Goal: Task Accomplishment & Management: Use online tool/utility

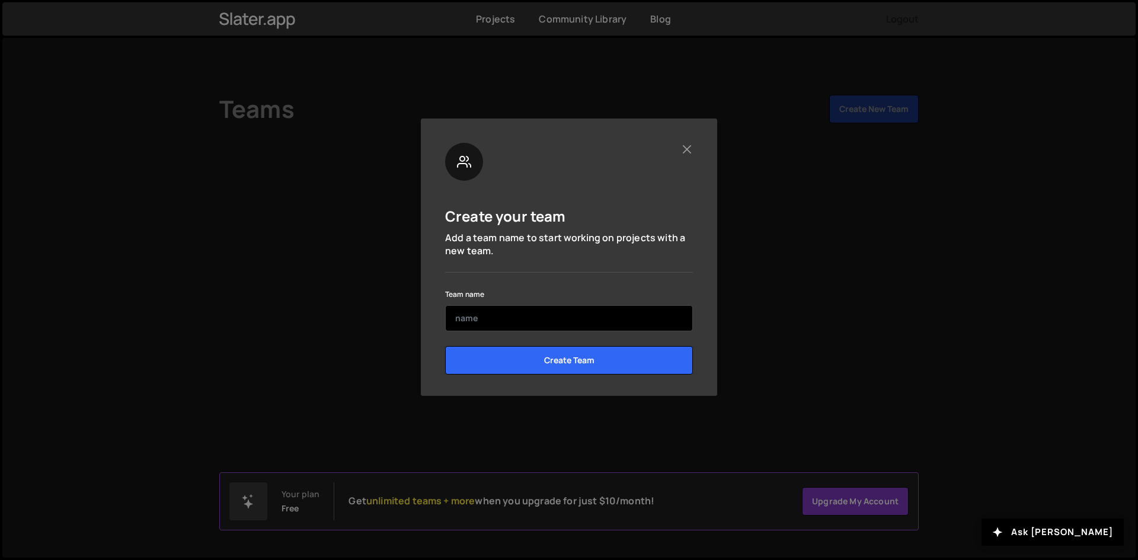
click at [518, 319] on input "text" at bounding box center [569, 318] width 248 height 26
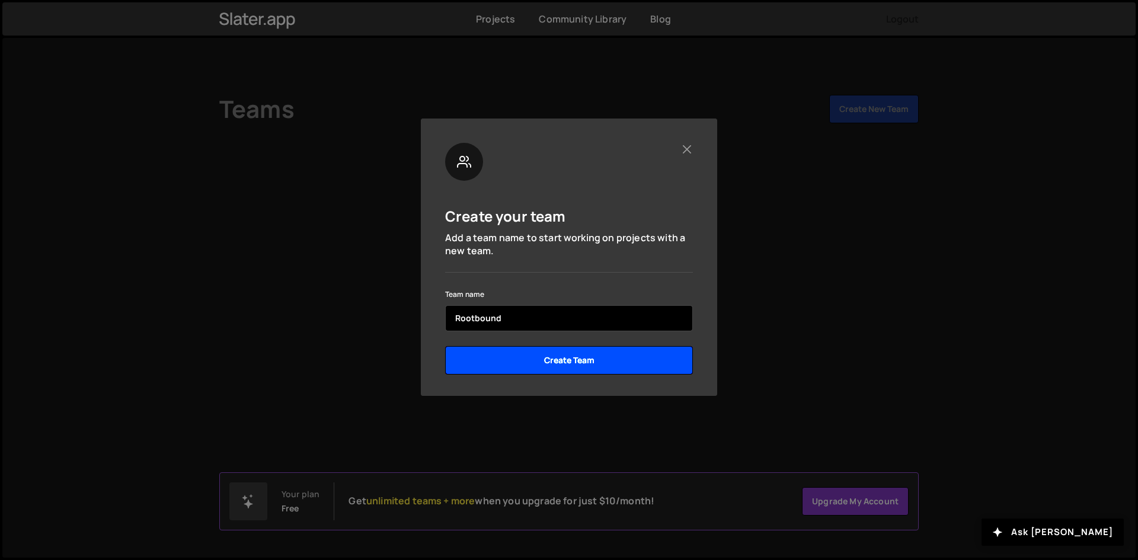
type input "Rootbound"
click at [579, 364] on input "Create Team" at bounding box center [569, 360] width 248 height 28
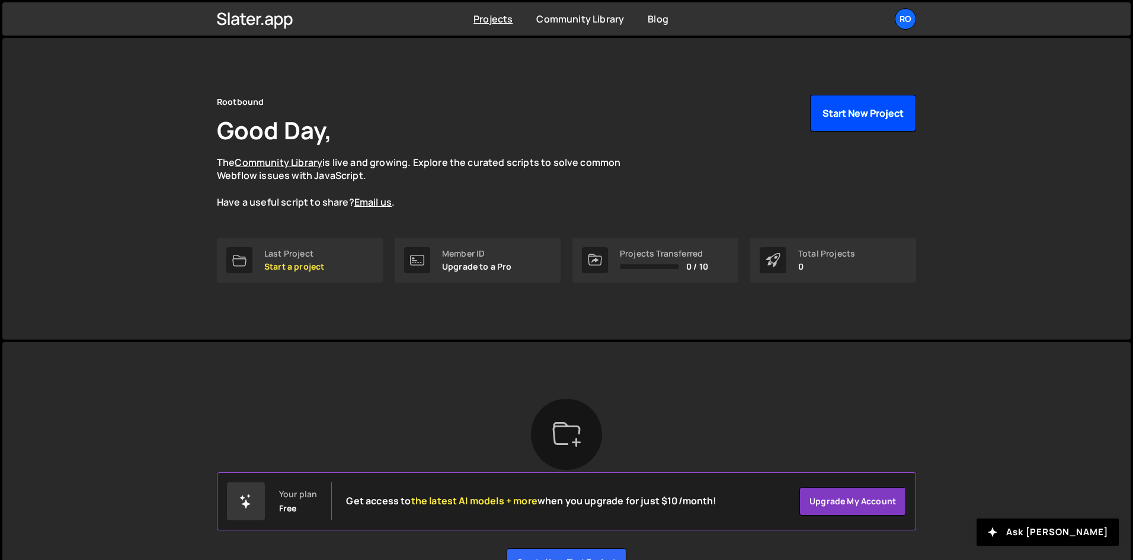
click at [851, 120] on button "Start New Project" at bounding box center [863, 113] width 106 height 37
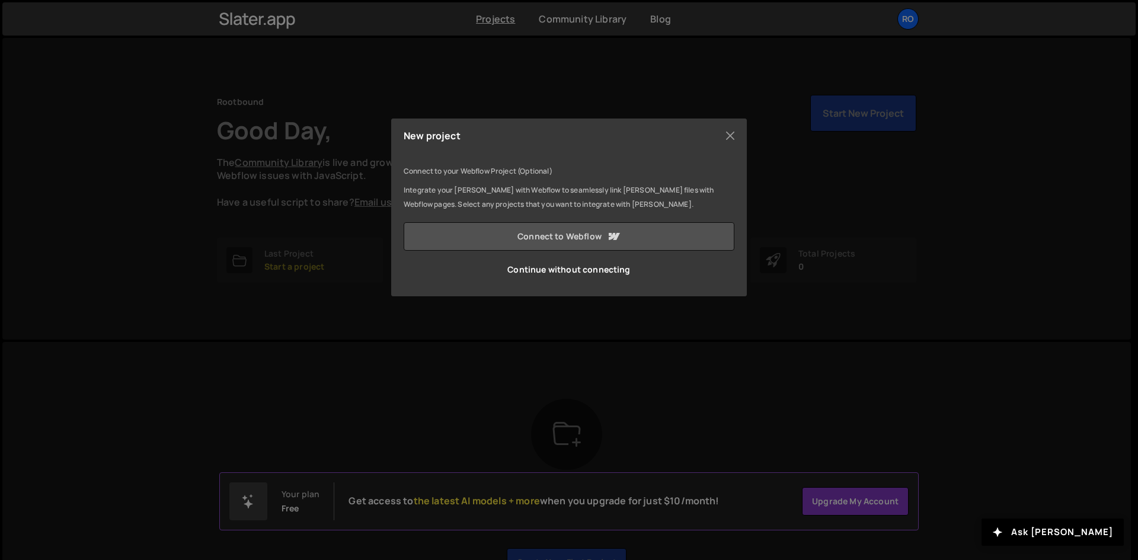
click at [575, 235] on link "Connect to Webflow" at bounding box center [569, 236] width 331 height 28
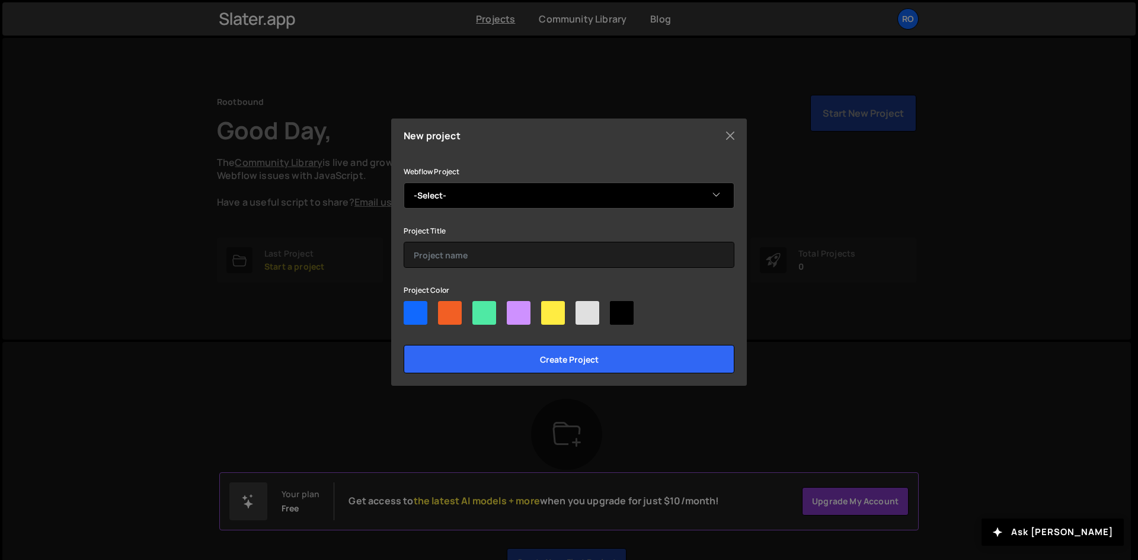
click at [531, 200] on select "-Select- Eugene's Radical Site" at bounding box center [569, 196] width 331 height 26
select select "68b3c35e51d51ac2a714fe96"
click at [404, 183] on select "-Select- Eugene's Radical Site" at bounding box center [569, 196] width 331 height 26
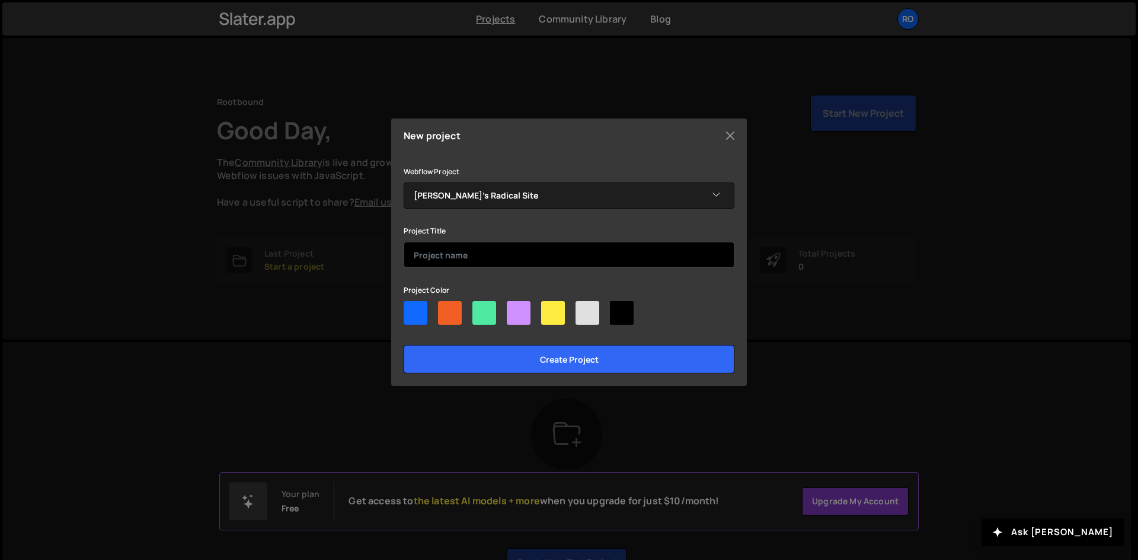
click at [462, 259] on input "text" at bounding box center [569, 255] width 331 height 26
click at [476, 261] on input "text" at bounding box center [569, 255] width 331 height 26
type input "[PERSON_NAME]'s Radical Site"
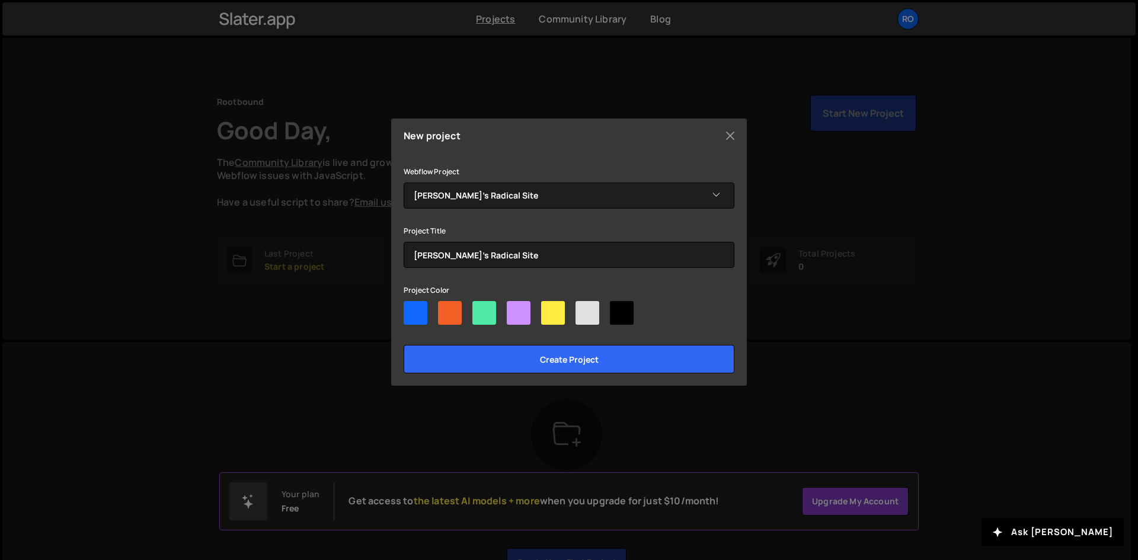
click at [517, 318] on div at bounding box center [519, 313] width 24 height 24
click at [514, 309] on input"] "radio" at bounding box center [511, 305] width 8 height 8
radio input"] "true"
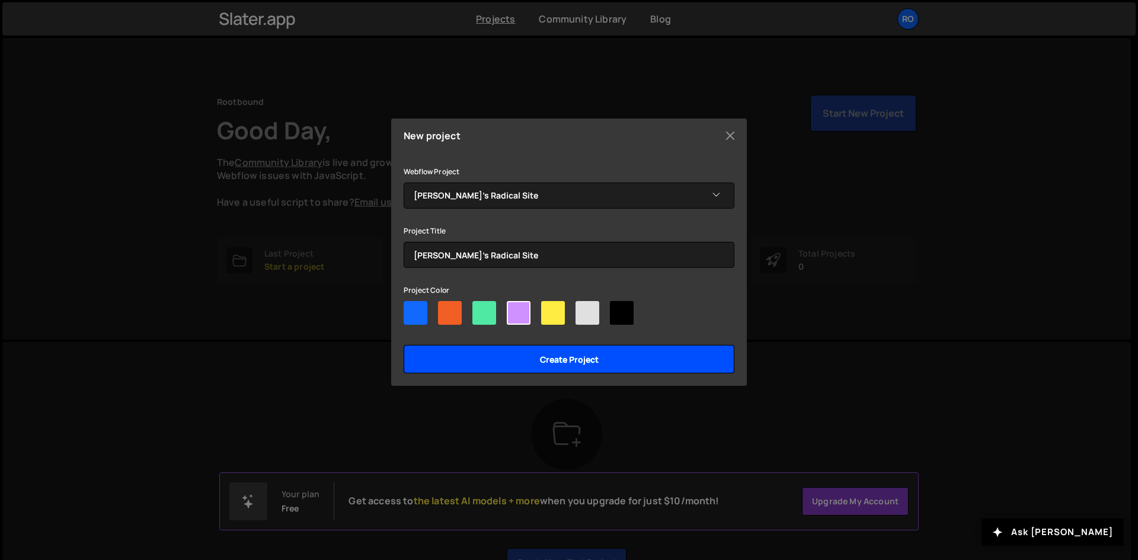
click at [576, 363] on input "Create project" at bounding box center [569, 359] width 331 height 28
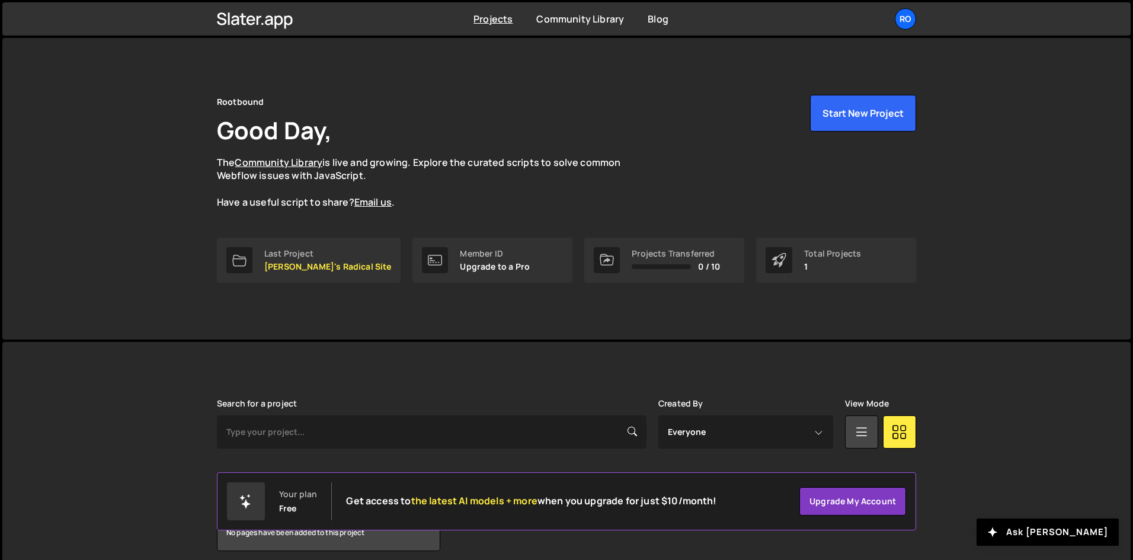
click at [804, 265] on p "1" at bounding box center [832, 266] width 57 height 9
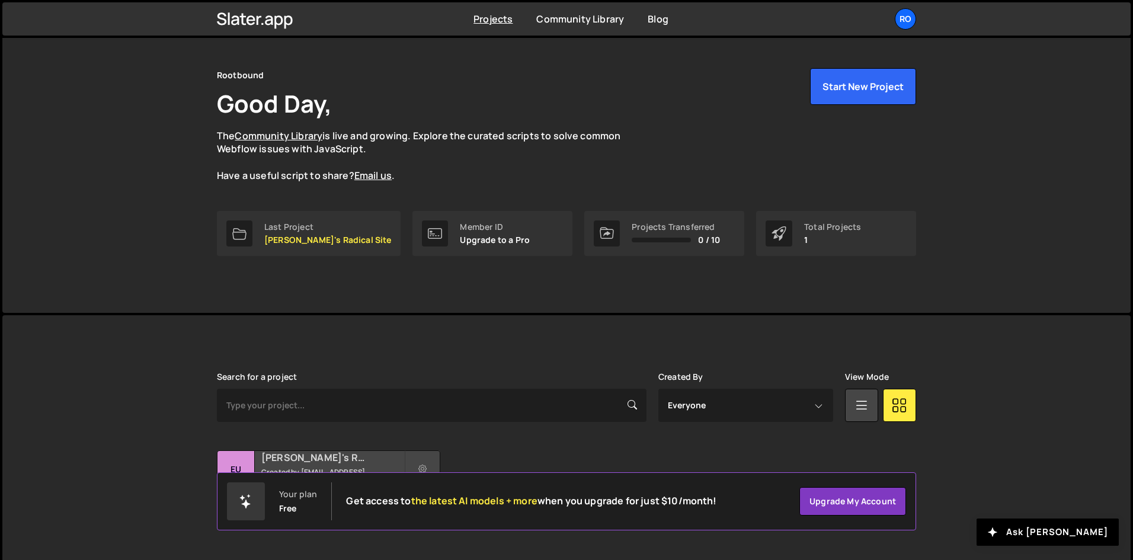
scroll to position [50, 0]
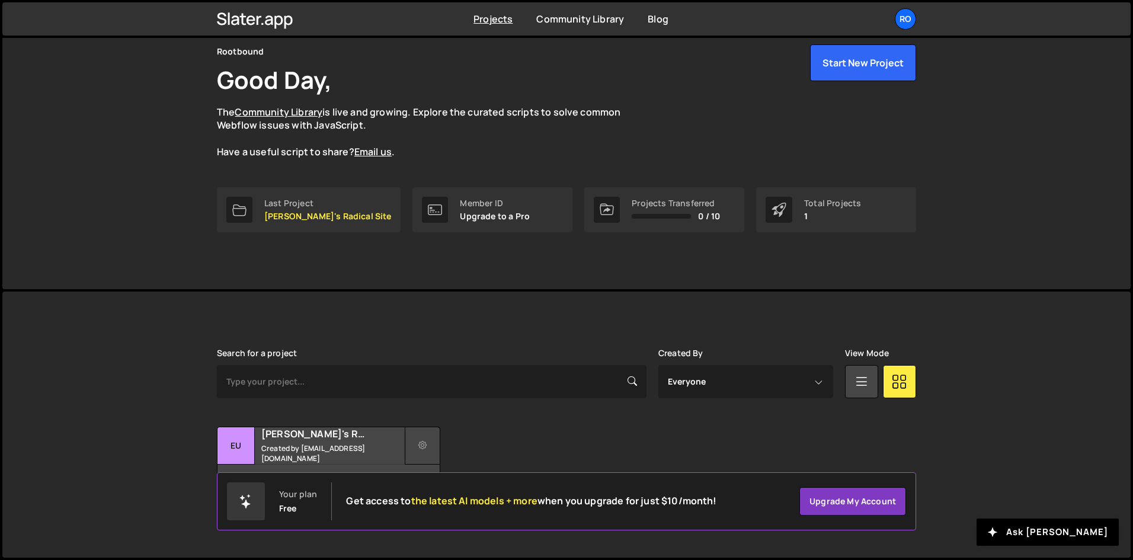
click at [425, 444] on icon at bounding box center [422, 446] width 8 height 12
click at [455, 494] on link "Edit Project" at bounding box center [475, 493] width 141 height 19
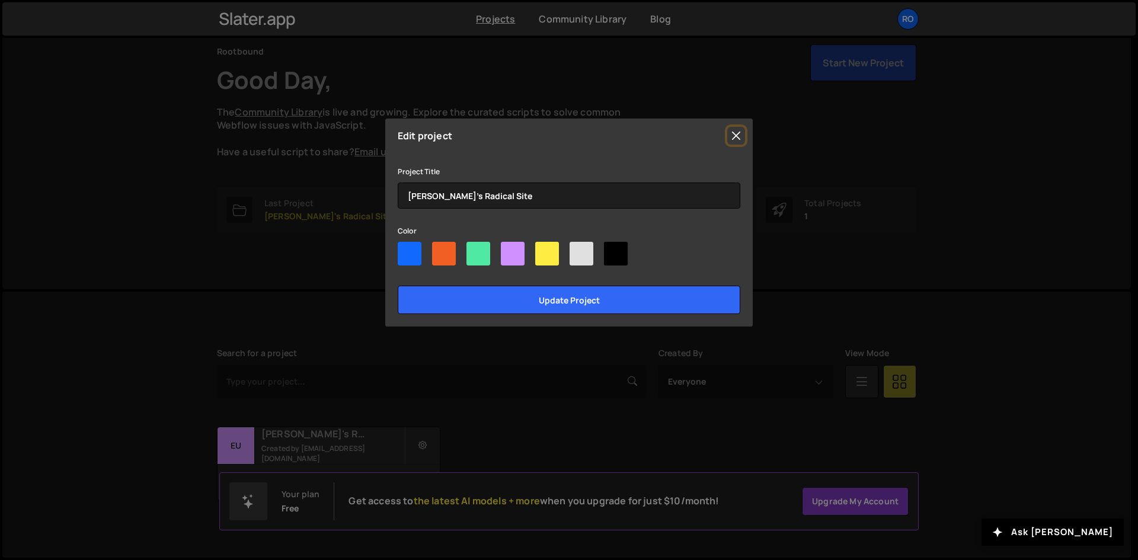
click at [730, 133] on button "Close" at bounding box center [736, 136] width 18 height 18
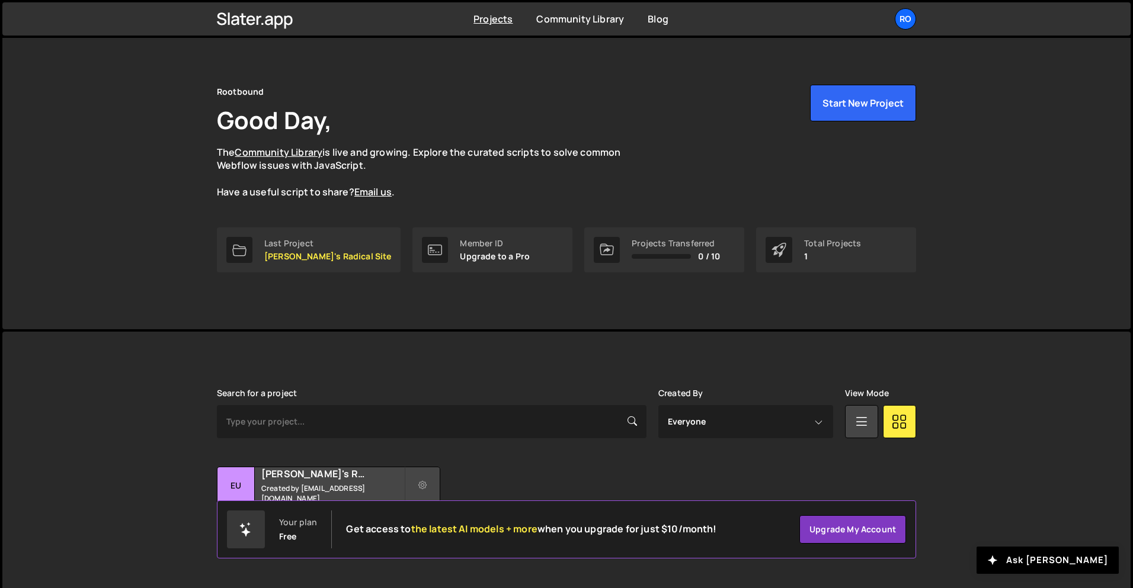
scroll to position [0, 0]
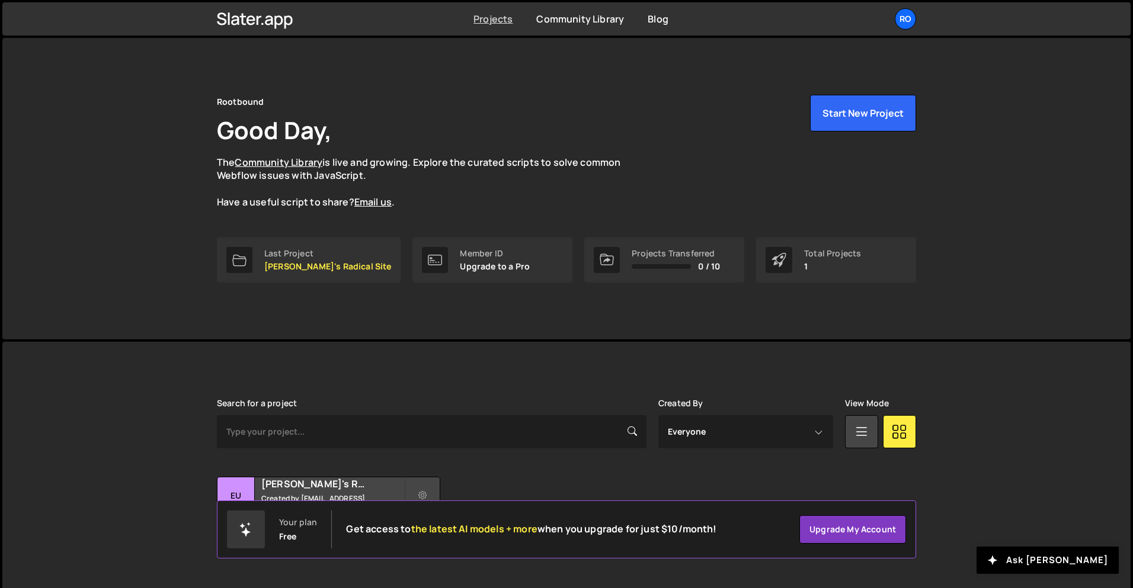
click at [486, 20] on link "Projects" at bounding box center [493, 18] width 39 height 13
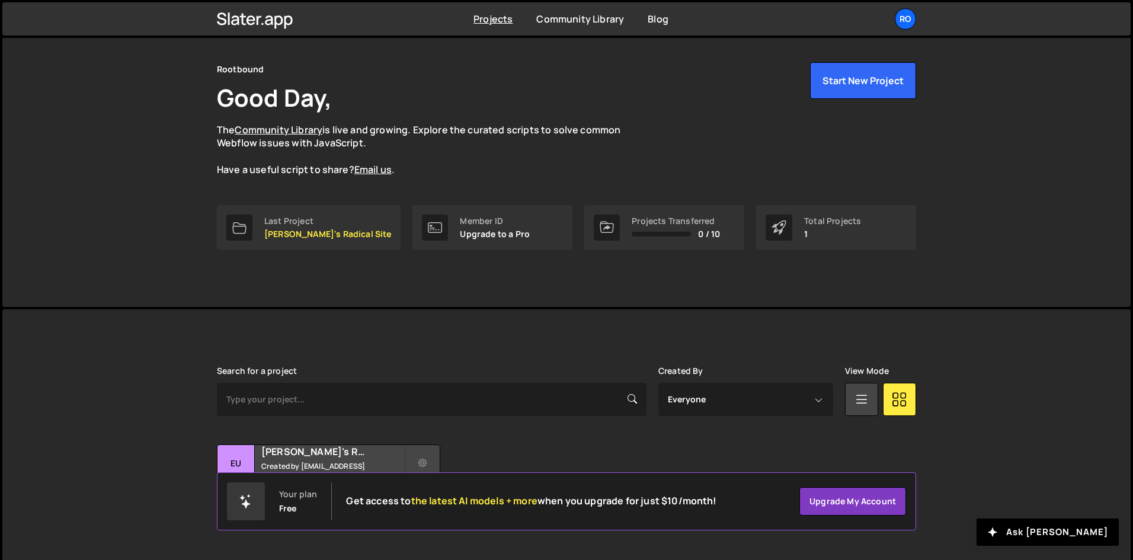
scroll to position [50, 0]
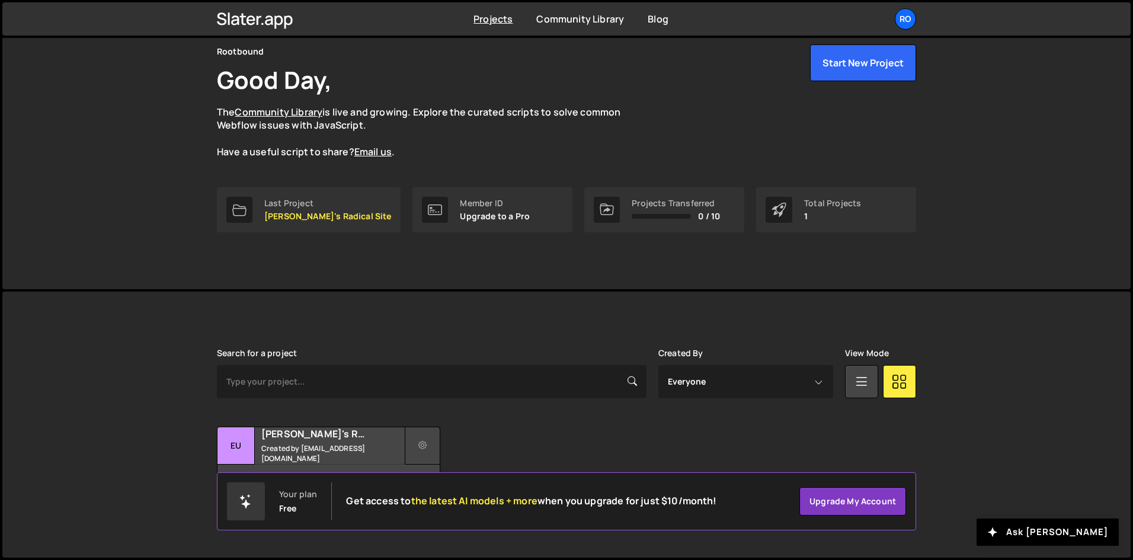
click at [421, 442] on icon at bounding box center [422, 446] width 8 height 12
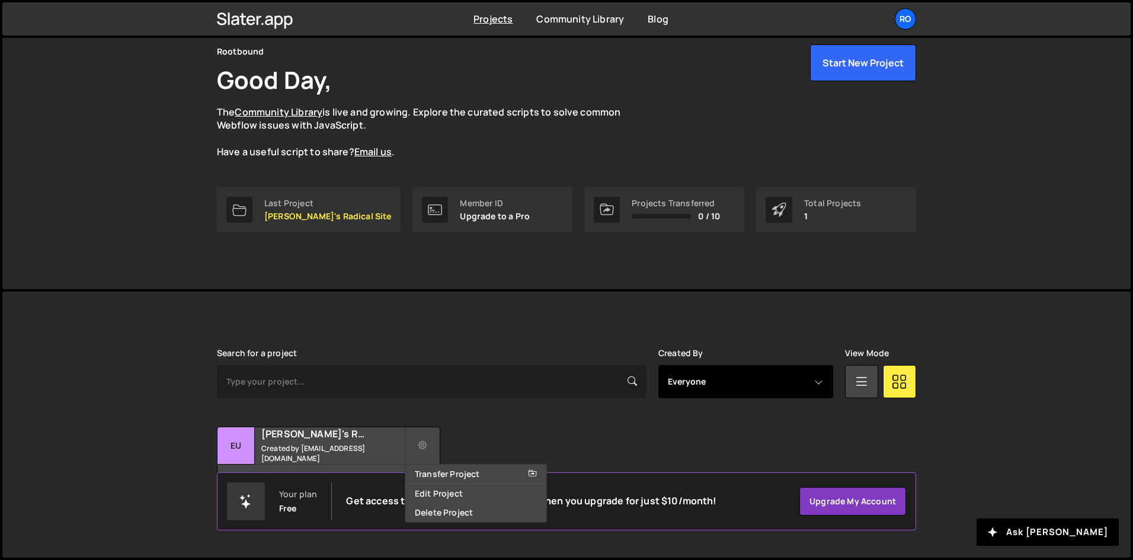
click at [800, 386] on select "Everyone genecilliers@gmail.com" at bounding box center [745, 381] width 175 height 33
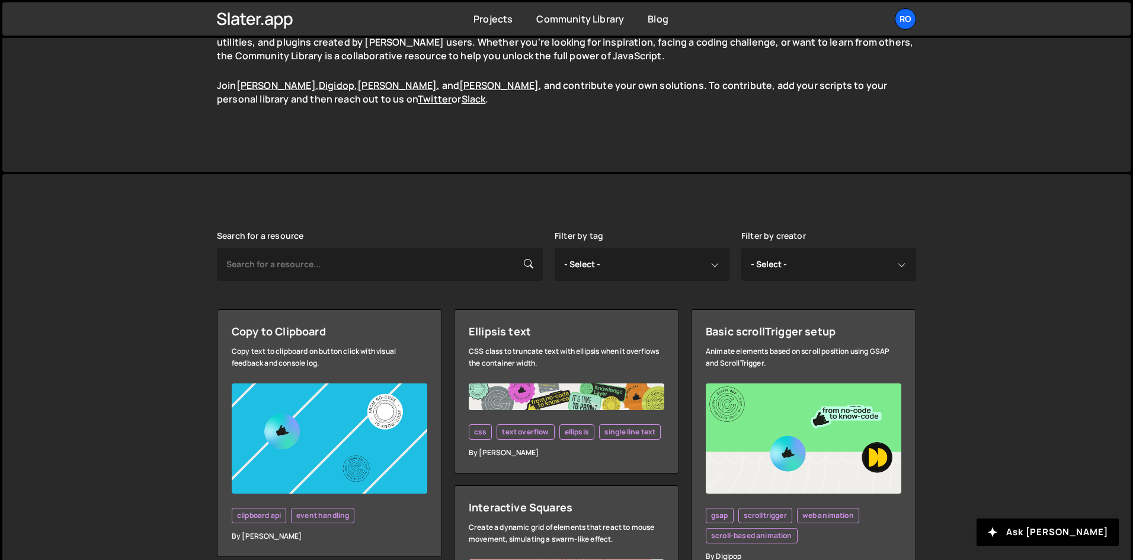
scroll to position [237, 0]
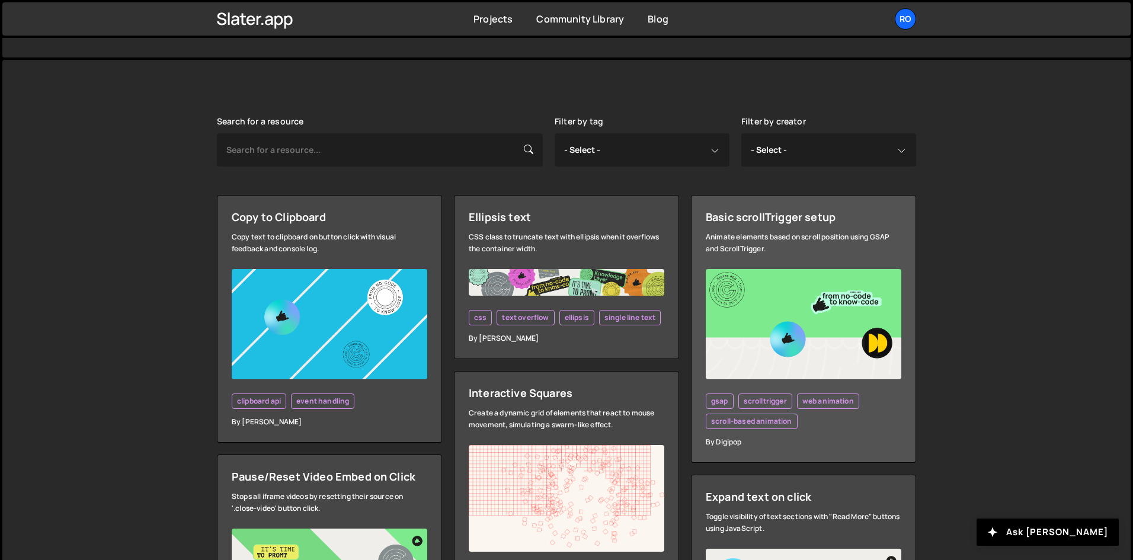
click at [814, 299] on img at bounding box center [804, 324] width 196 height 110
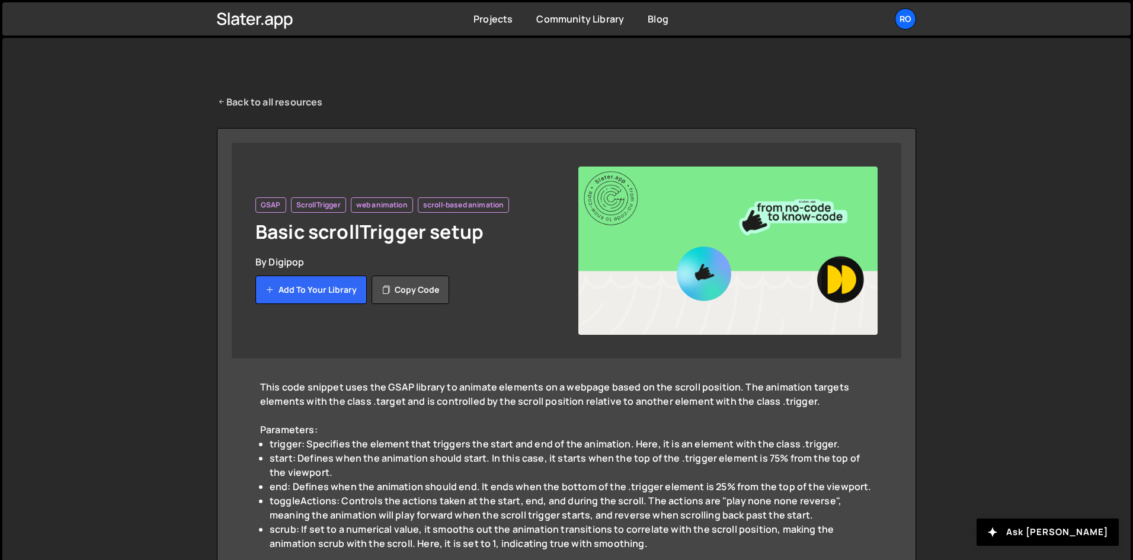
click at [298, 98] on link "Back to all resources" at bounding box center [270, 102] width 106 height 14
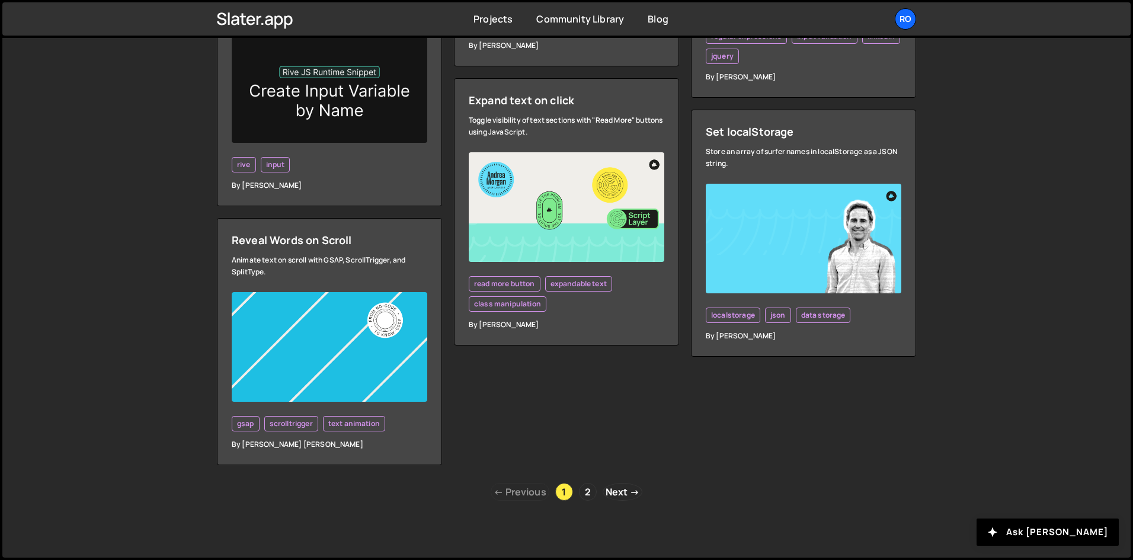
scroll to position [3329, 0]
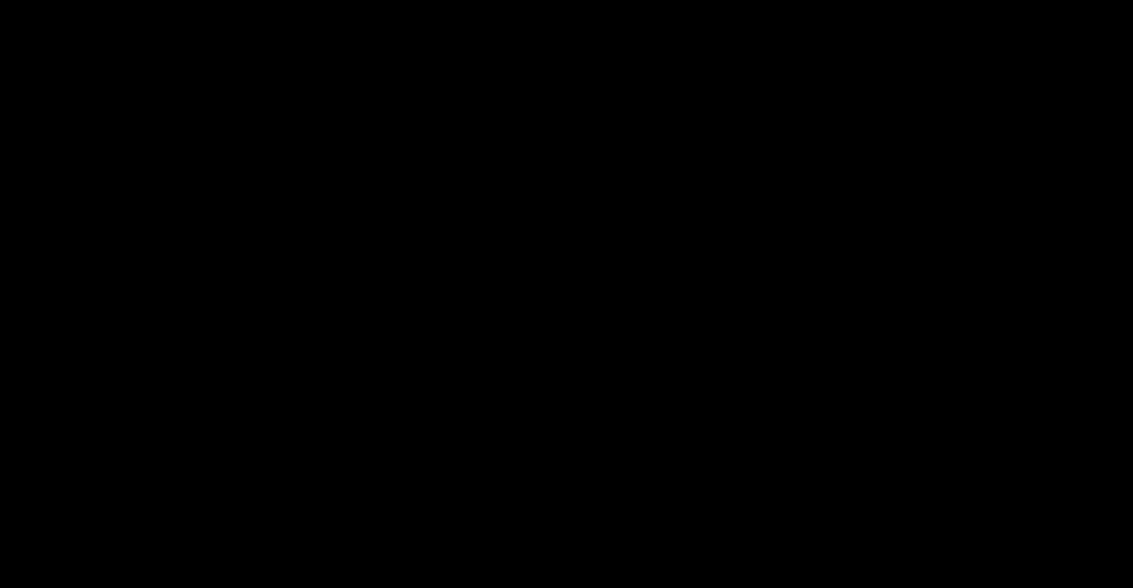
scroll to position [22, 0]
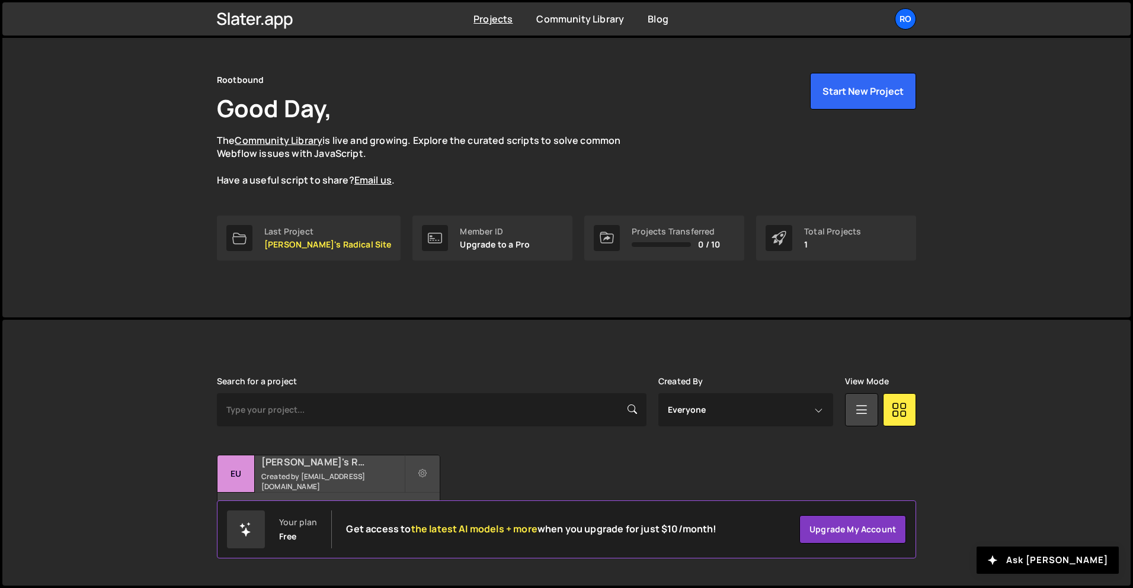
click at [324, 465] on h2 "[PERSON_NAME]'s Radical Site" at bounding box center [332, 462] width 143 height 13
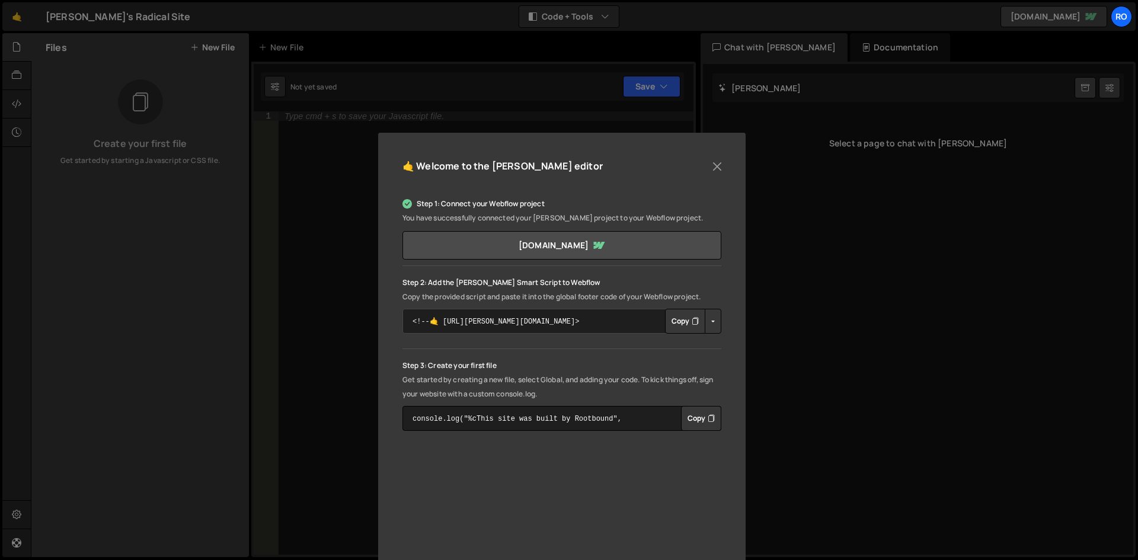
click at [587, 325] on textarea "<!--🤙 [URL][PERSON_NAME][DOMAIN_NAME]> <script>document.addEventListener("DOMCo…" at bounding box center [561, 321] width 319 height 25
click at [675, 322] on button "Copy" at bounding box center [685, 321] width 40 height 25
click at [708, 323] on button "Button group with nested dropdown" at bounding box center [713, 321] width 17 height 25
click at [701, 418] on button "Copy" at bounding box center [701, 418] width 40 height 25
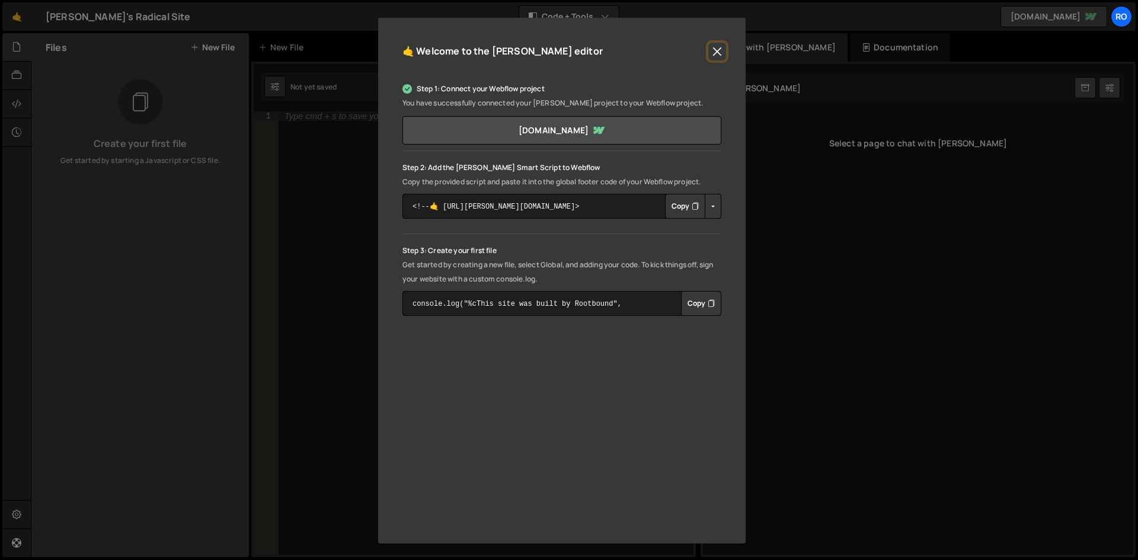
click at [716, 47] on button "Close" at bounding box center [717, 52] width 18 height 18
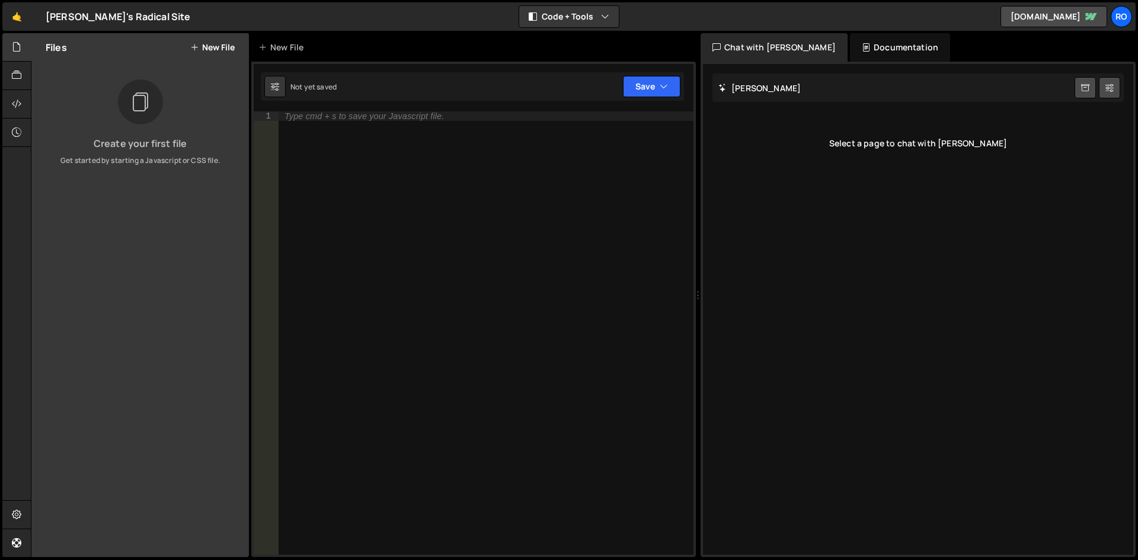
click at [463, 220] on div "Type cmd + s to save your Javascript file." at bounding box center [486, 342] width 415 height 462
click at [631, 87] on button "Save" at bounding box center [651, 86] width 57 height 21
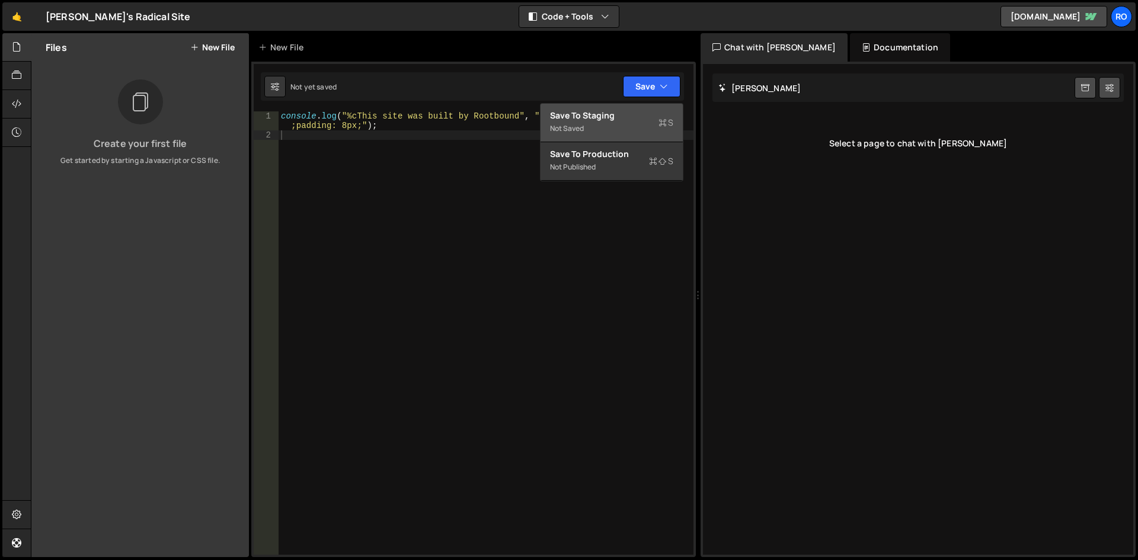
click at [604, 132] on div "Not saved" at bounding box center [611, 128] width 123 height 14
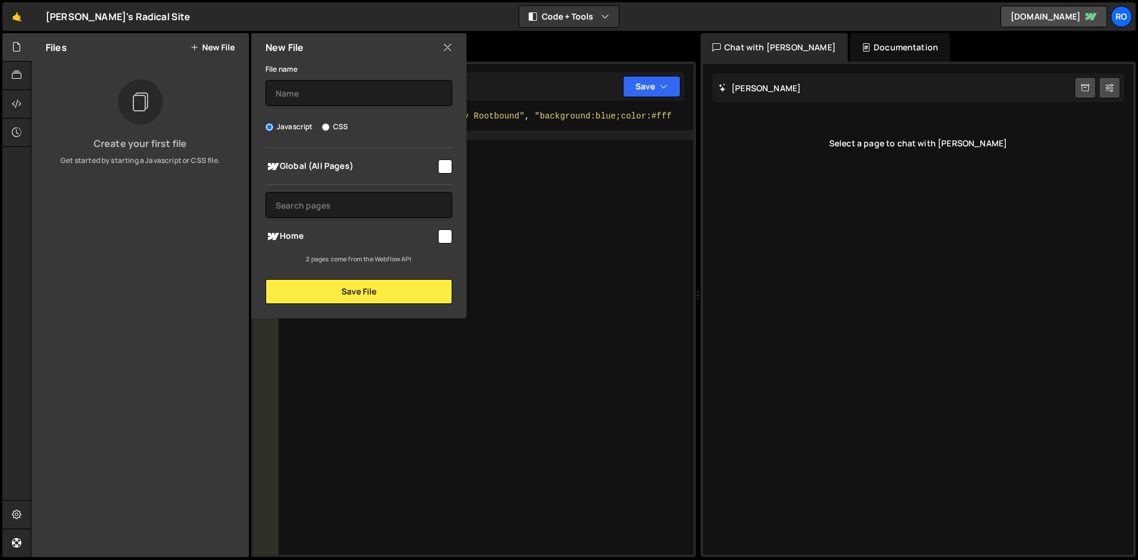
click at [396, 396] on div "console . log ( "%cThis site was built by Rootbound" , "background:blue;color:#…" at bounding box center [486, 347] width 415 height 472
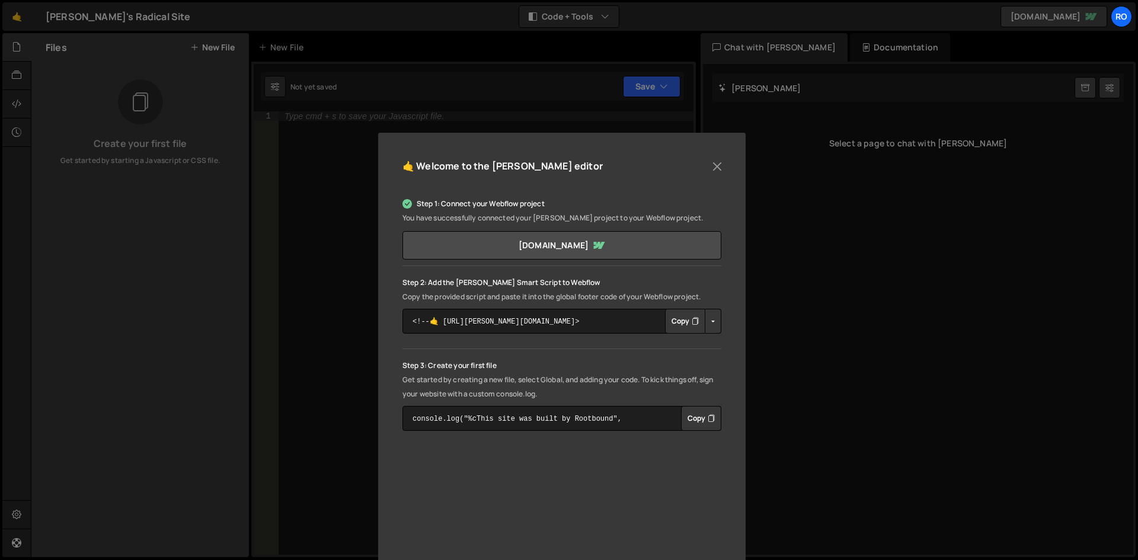
scroll to position [115, 0]
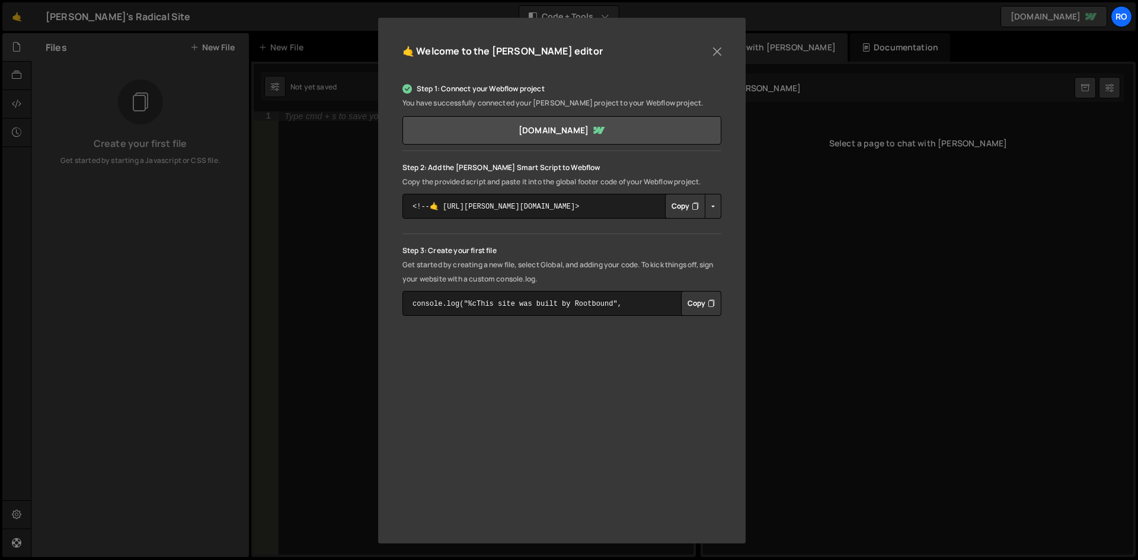
click at [678, 209] on button "Copy" at bounding box center [685, 206] width 40 height 25
click at [172, 194] on div "🤙 Welcome to the [PERSON_NAME] editor Step 1: Connect your Webflow project You …" at bounding box center [569, 280] width 1138 height 560
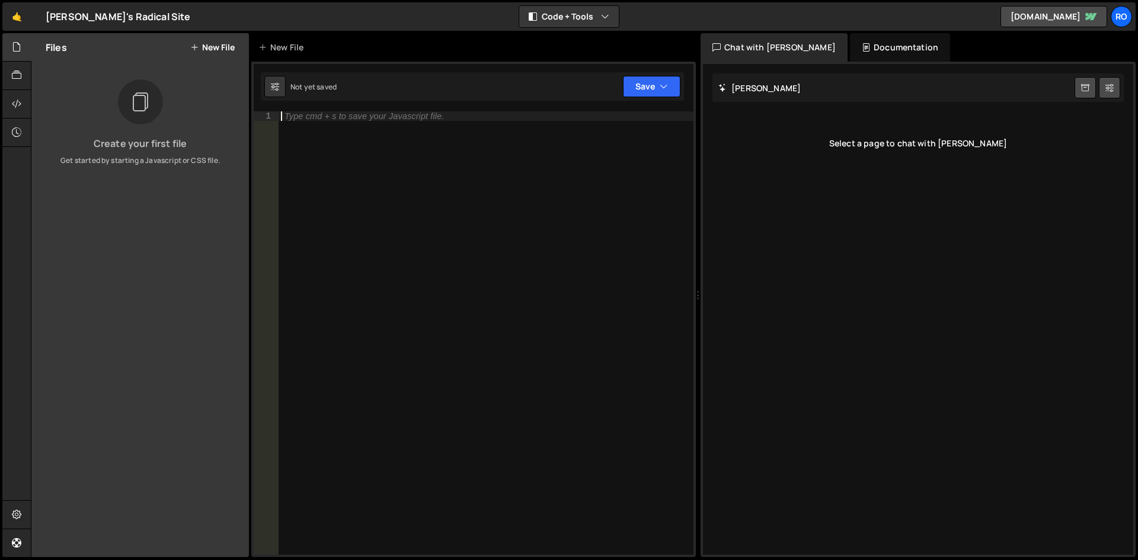
click at [449, 126] on div "Type cmd + s to save your Javascript file." at bounding box center [486, 342] width 415 height 462
click at [449, 184] on div "Type cmd + s to save your Javascript file." at bounding box center [486, 342] width 415 height 462
click at [464, 230] on div "Type cmd + s to save your Javascript file." at bounding box center [486, 342] width 415 height 462
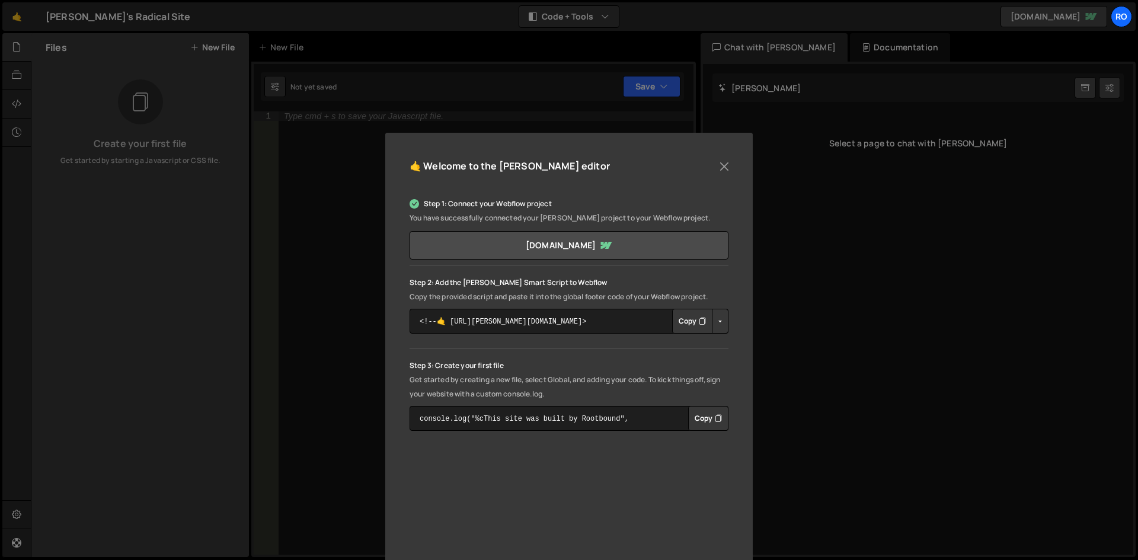
click at [697, 418] on button "Copy" at bounding box center [708, 418] width 40 height 25
click at [342, 392] on div "🤙 Welcome to the Slater editor Step 1: Connect your Webflow project You have su…" at bounding box center [569, 280] width 1138 height 560
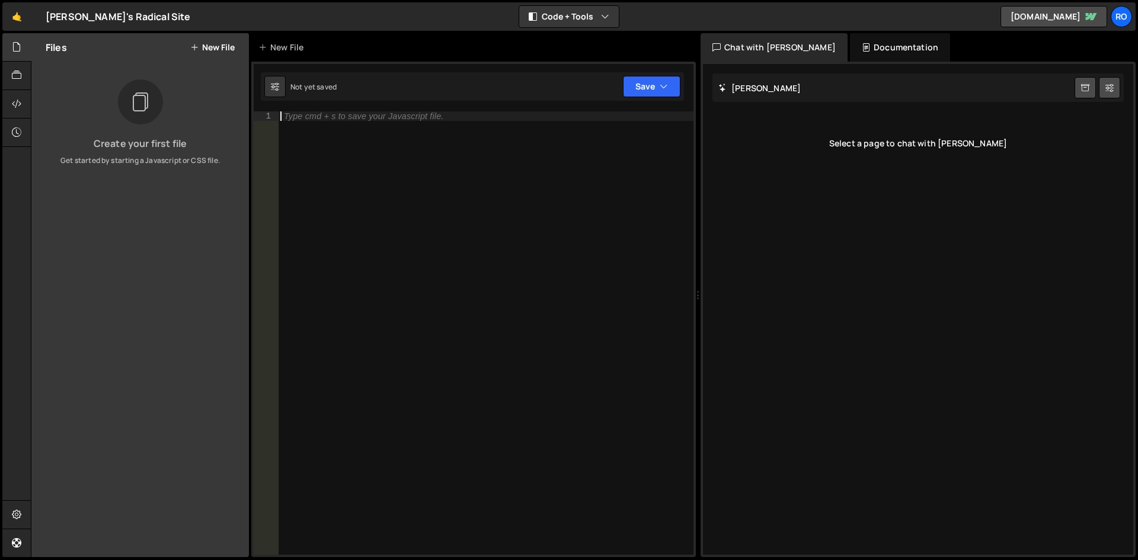
click at [339, 148] on div "Type cmd + s to save your Javascript file." at bounding box center [485, 342] width 415 height 462
click at [642, 85] on button "Save" at bounding box center [651, 86] width 57 height 21
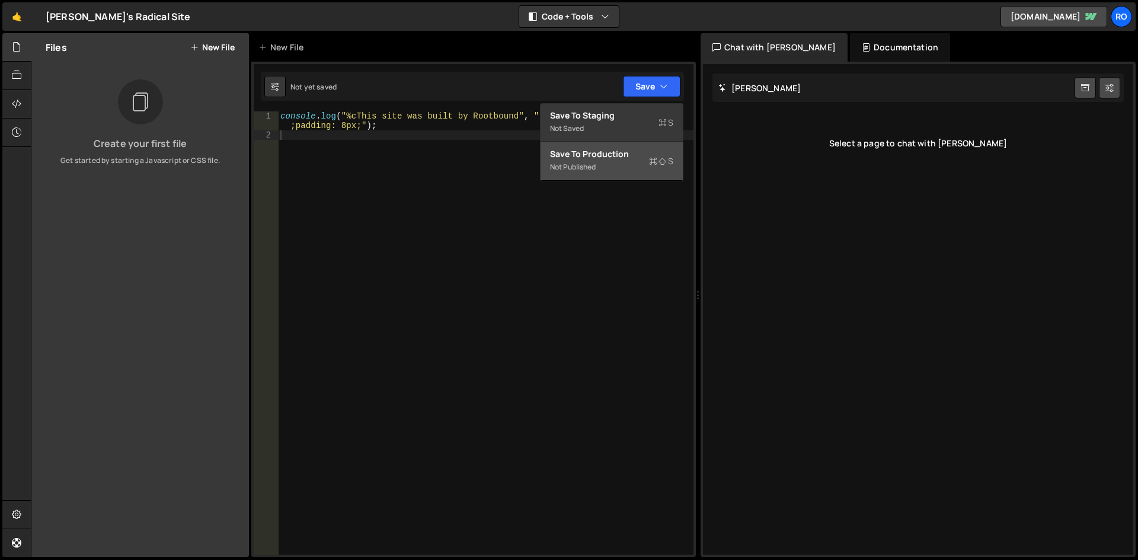
click at [590, 156] on div "Save to Production S" at bounding box center [611, 154] width 123 height 12
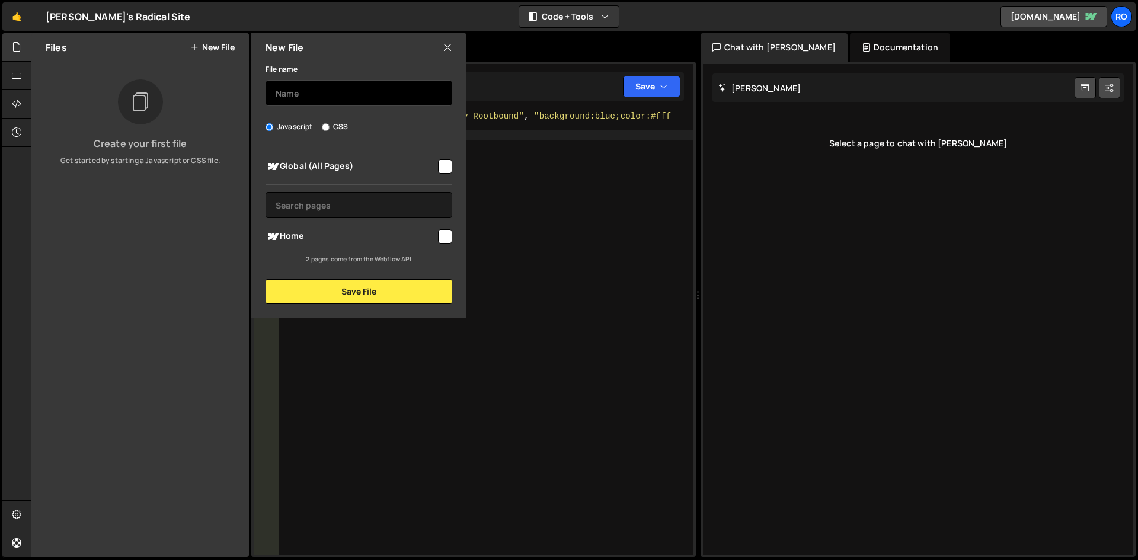
click at [285, 100] on input "text" at bounding box center [359, 93] width 187 height 26
type input "main"
click at [442, 164] on input "checkbox" at bounding box center [445, 166] width 14 height 14
checkbox input "true"
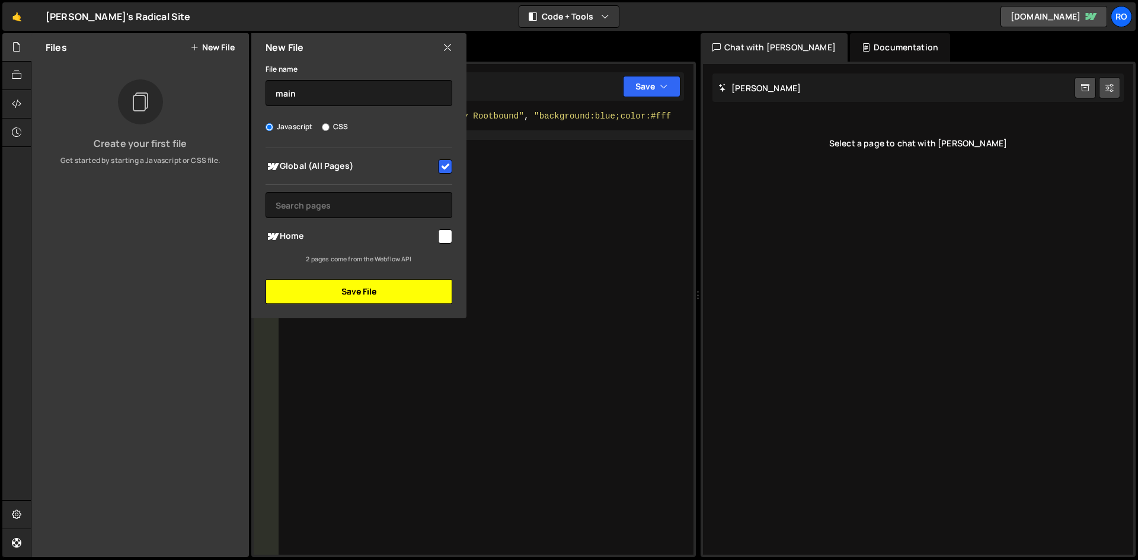
click at [379, 293] on button "Save File" at bounding box center [359, 291] width 187 height 25
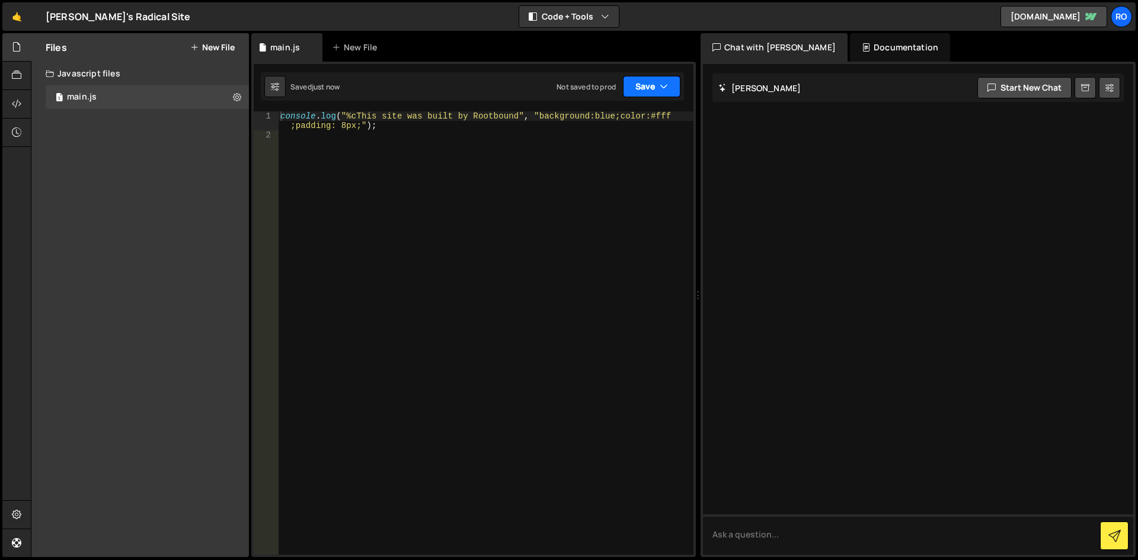
click at [645, 89] on button "Save" at bounding box center [651, 86] width 57 height 21
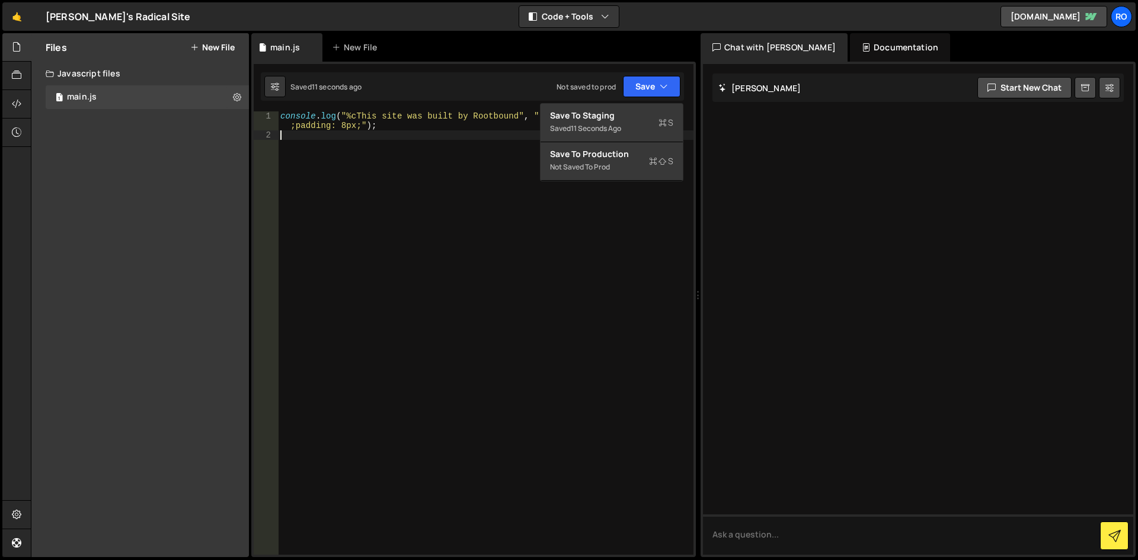
click at [596, 266] on div "console . log ( "%cThis site was built by Rootbound" , "background:blue;color:#…" at bounding box center [485, 347] width 415 height 472
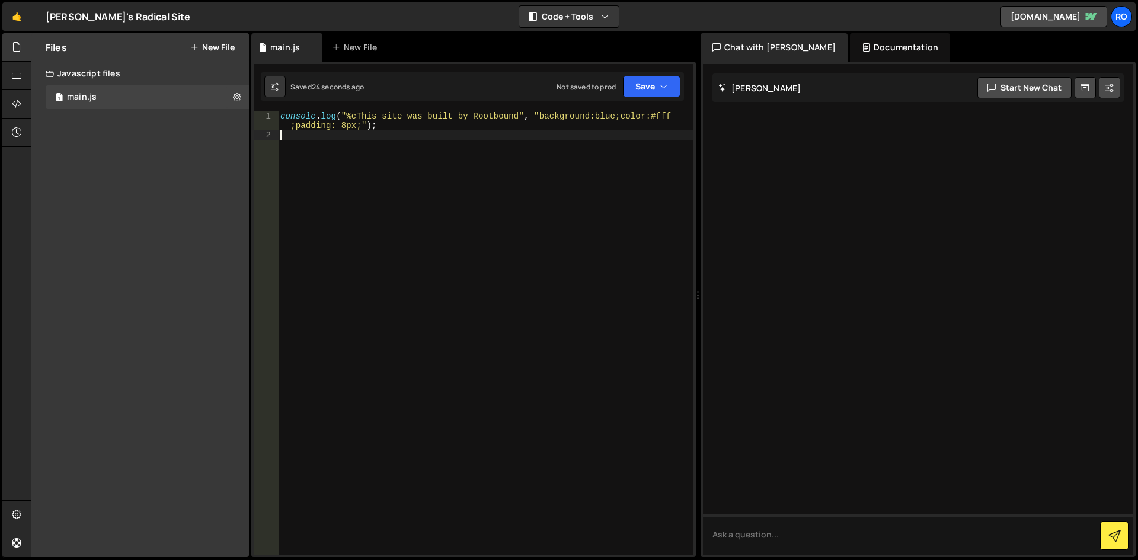
click at [443, 144] on div "console . log ( "%cThis site was built by Rootbound" , "background:blue;color:#…" at bounding box center [485, 347] width 415 height 472
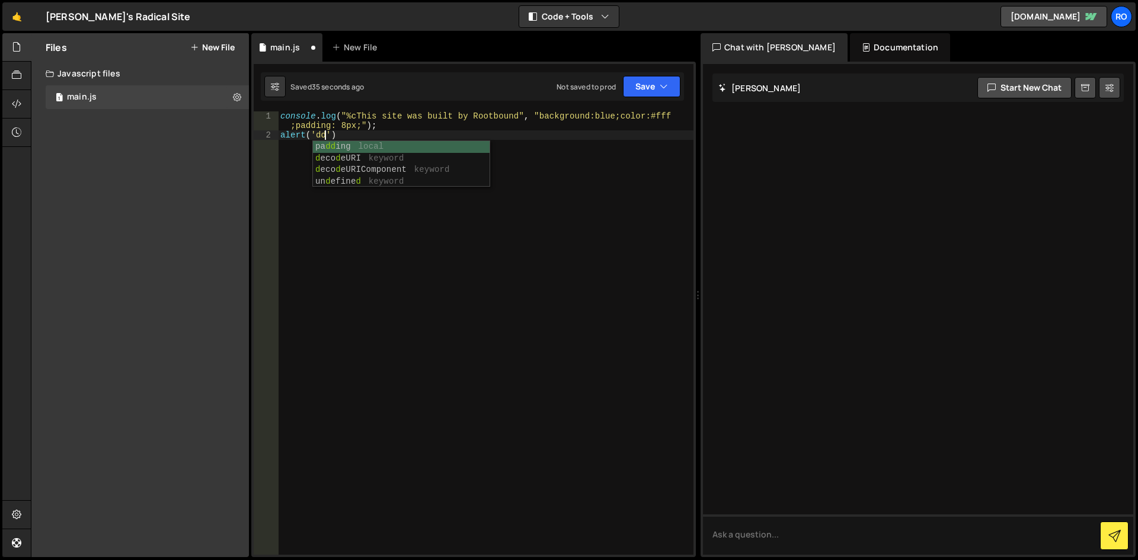
scroll to position [0, 3]
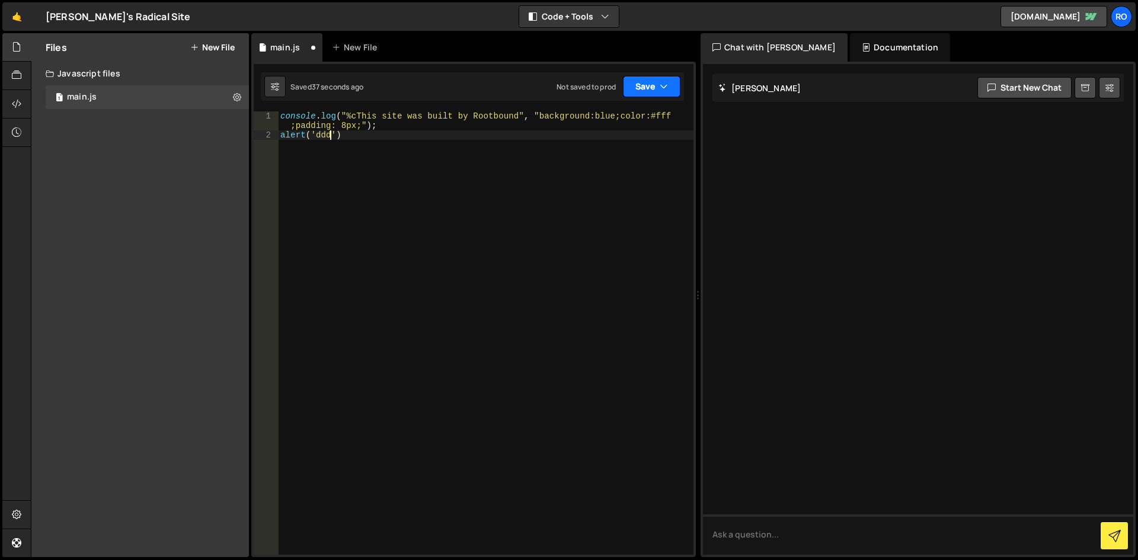
type textarea "alert('ddd)"
click at [640, 92] on button "Save" at bounding box center [651, 86] width 57 height 21
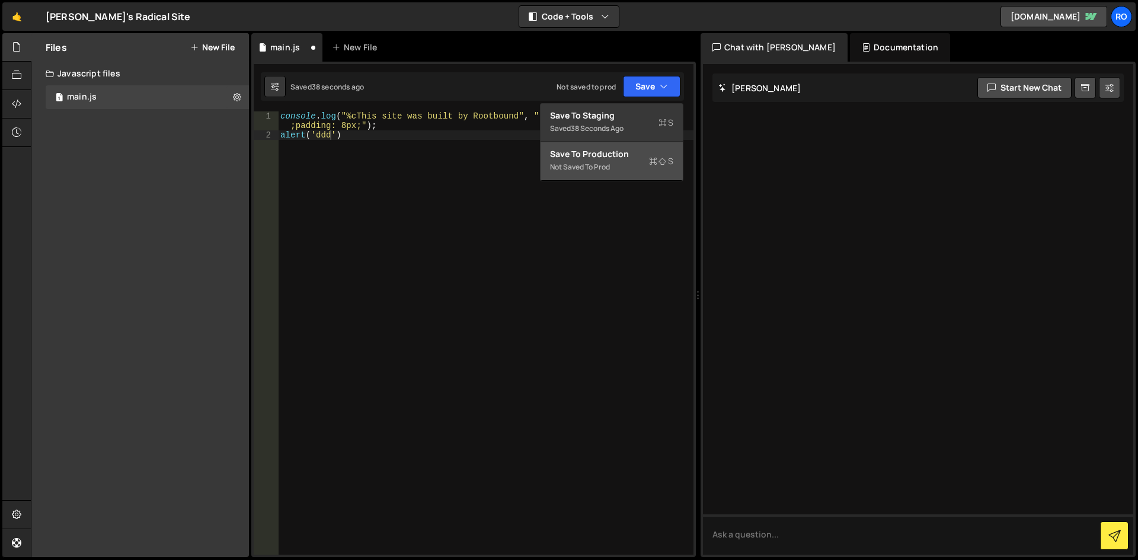
click at [604, 158] on div "Save to Production S" at bounding box center [611, 154] width 123 height 12
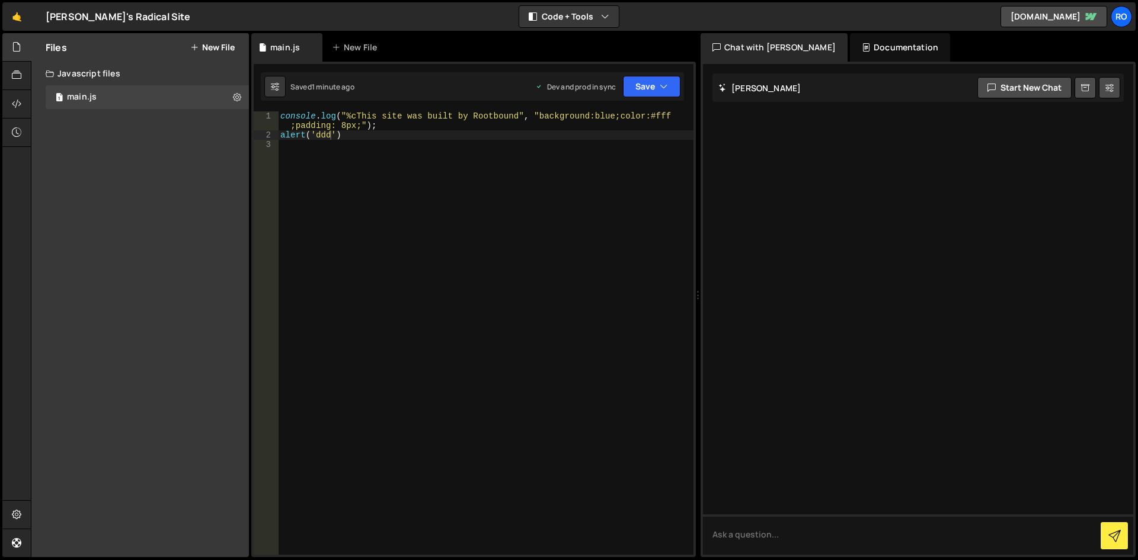
click at [561, 247] on div "console . log ( "%cThis site was built by Rootbound" , "background:blue;color:#…" at bounding box center [485, 347] width 415 height 472
click at [609, 18] on button "Code + Tools" at bounding box center [569, 16] width 100 height 21
click at [607, 18] on icon "button" at bounding box center [605, 17] width 8 height 12
click at [436, 267] on div "console . log ( "%cThis site was built by Rootbound" , "background:blue;color:#…" at bounding box center [485, 347] width 415 height 472
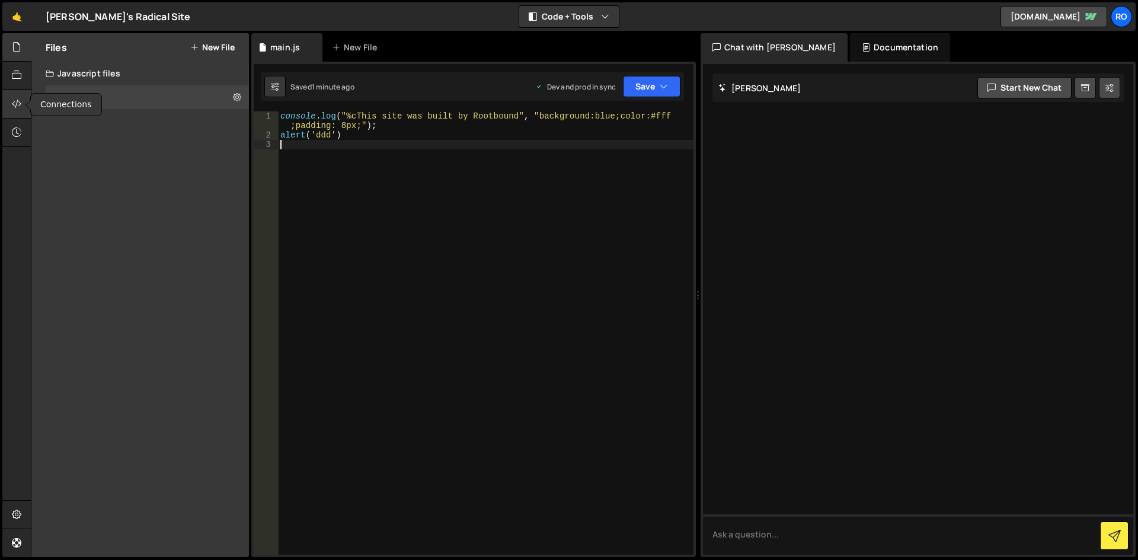
click at [8, 109] on div at bounding box center [16, 104] width 29 height 28
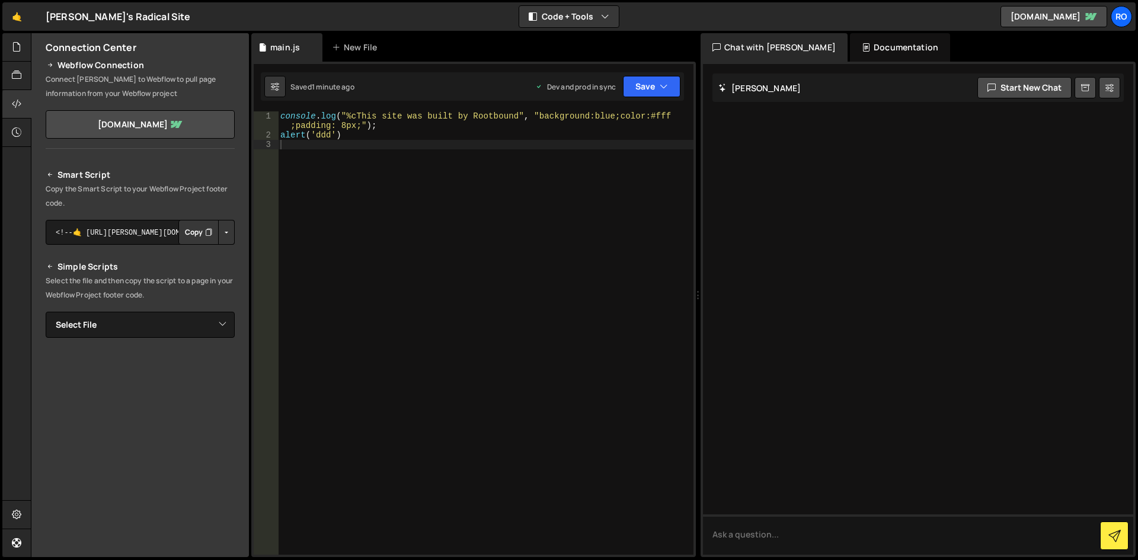
scroll to position [69, 0]
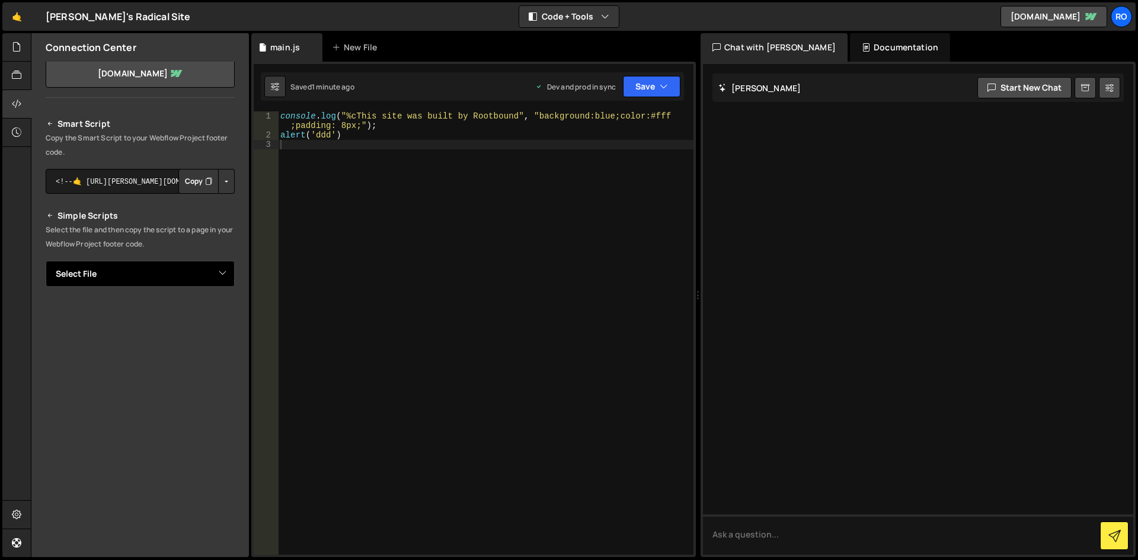
click at [170, 266] on select "Select File main.js" at bounding box center [140, 274] width 189 height 26
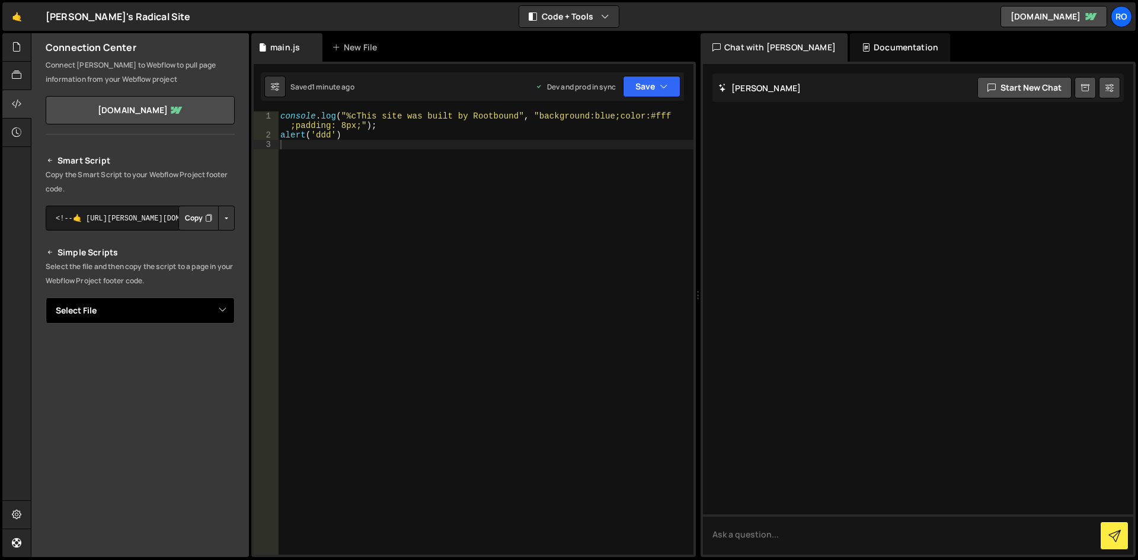
scroll to position [0, 0]
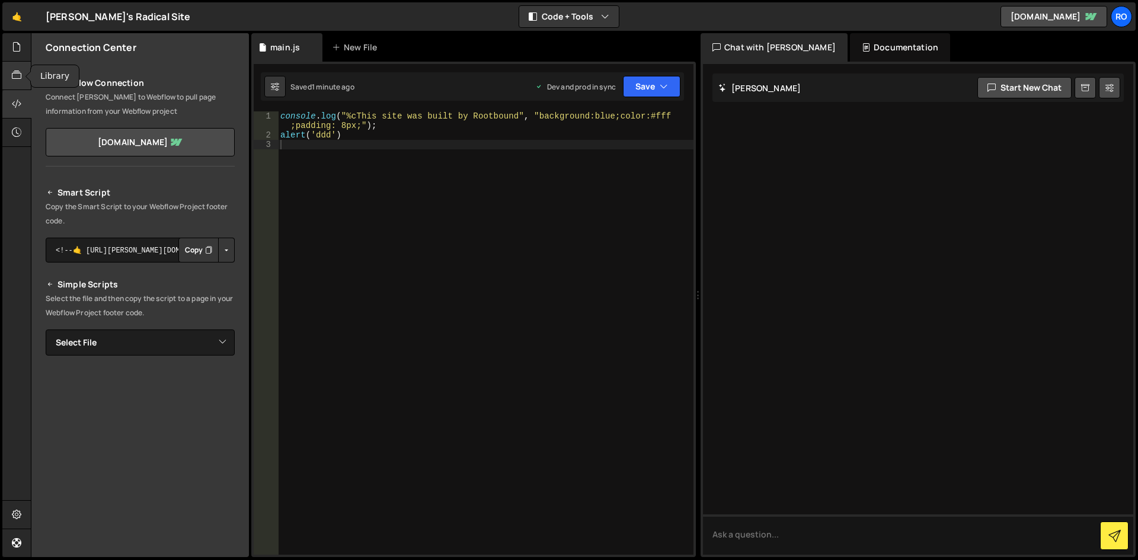
click at [18, 83] on div at bounding box center [16, 76] width 29 height 28
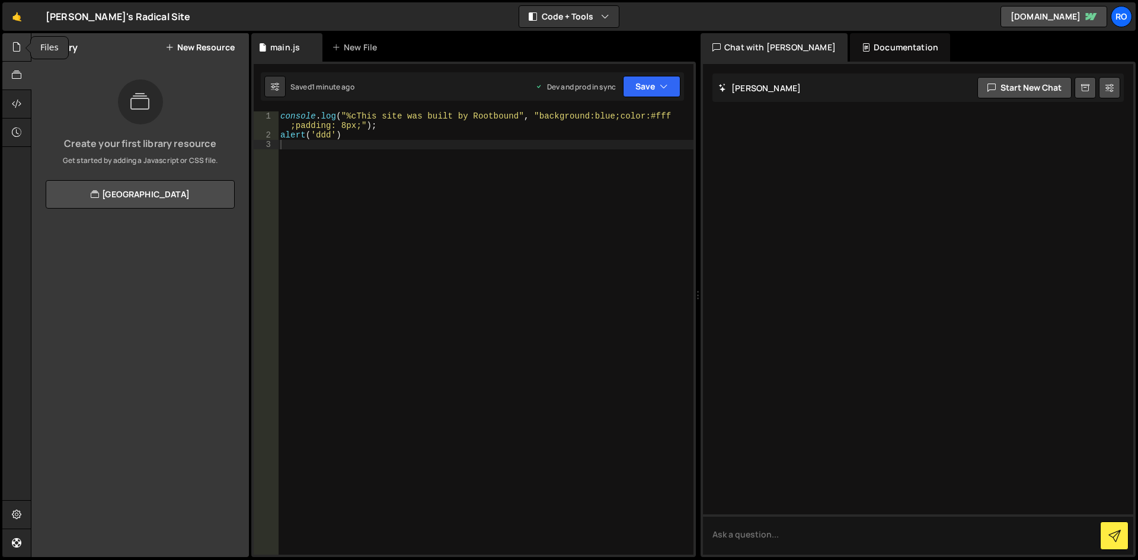
click at [23, 43] on div at bounding box center [16, 47] width 29 height 28
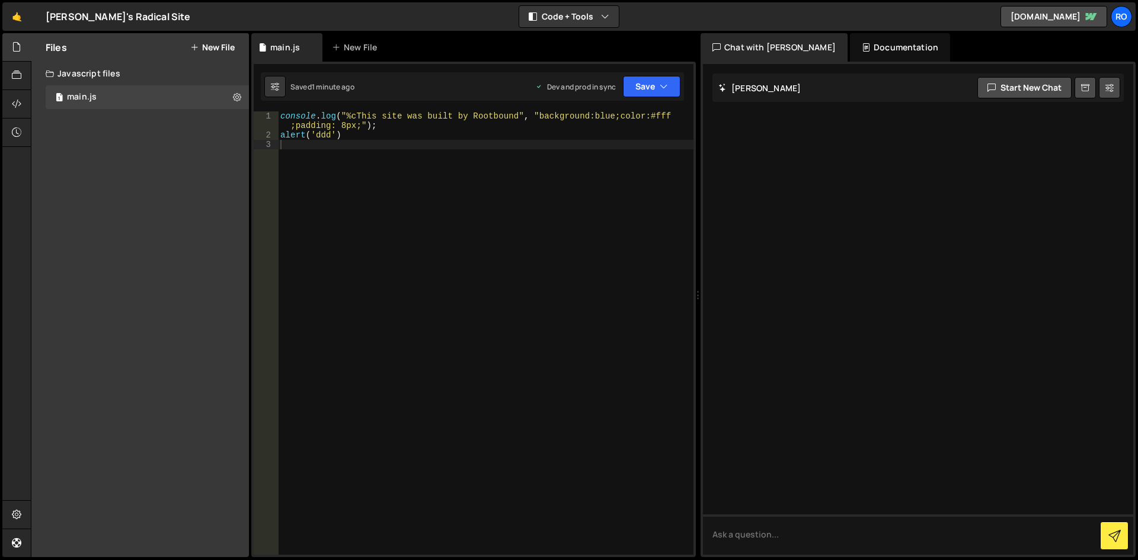
click at [485, 241] on div "console . log ( "%cThis site was built by Rootbound" , "background:blue;color:#…" at bounding box center [485, 347] width 415 height 472
click at [392, 158] on div "console . log ( "%cThis site was built by Rootbound" , "background:blue;color:#…" at bounding box center [485, 347] width 415 height 472
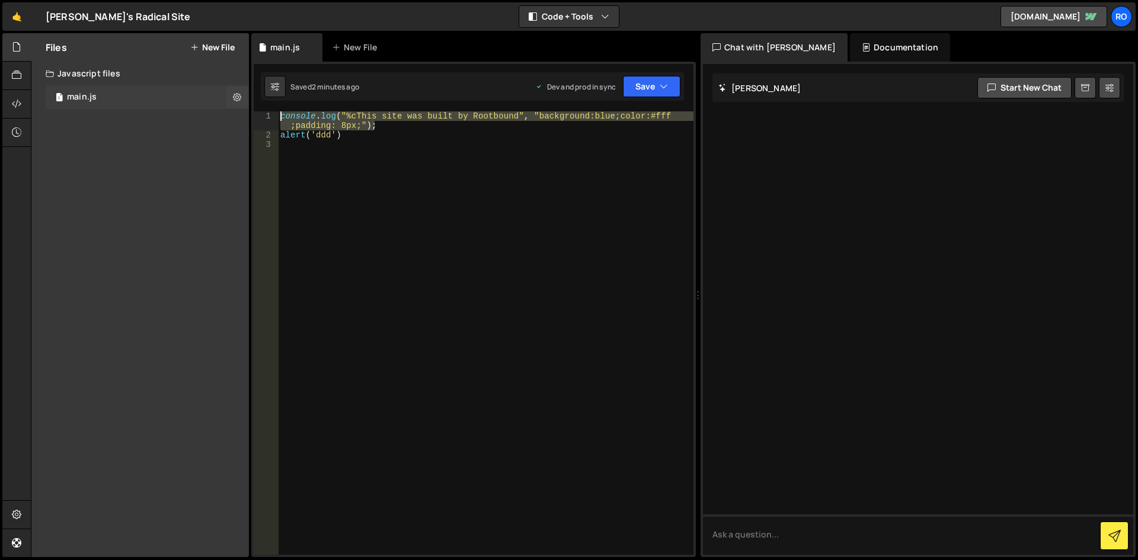
drag, startPoint x: 379, startPoint y: 127, endPoint x: 222, endPoint y: 93, distance: 161.2
click at [222, 93] on div "Files New File Create your first file Get started by starting a Javascript or C…" at bounding box center [584, 295] width 1107 height 524
type textarea "console.log("%cThis site was built by Rootbound", "background:blue;color:#fff;p…"
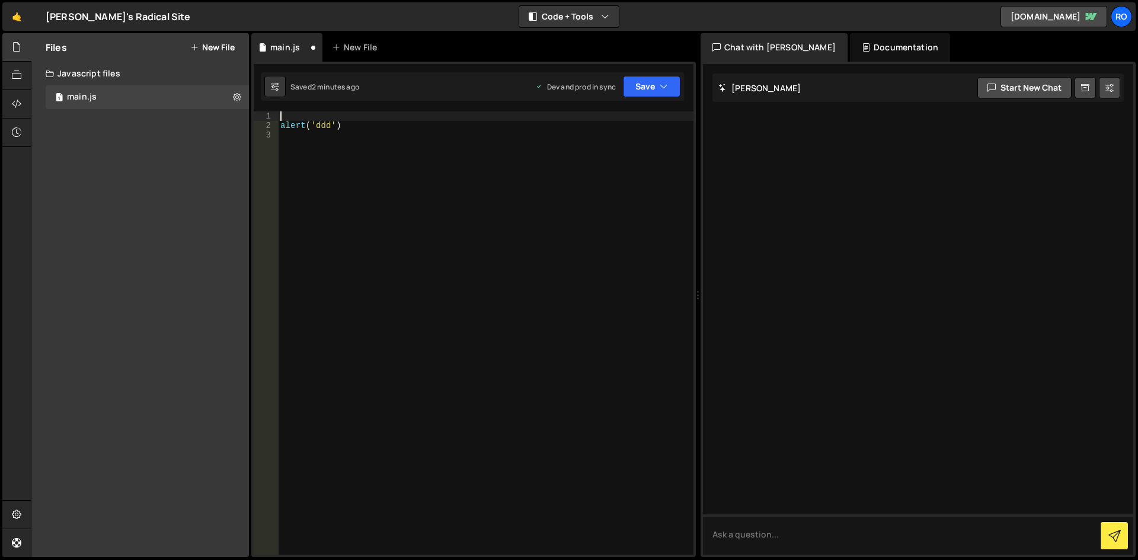
type textarea "alert('ddd')"
click at [642, 87] on button "Save" at bounding box center [651, 86] width 57 height 21
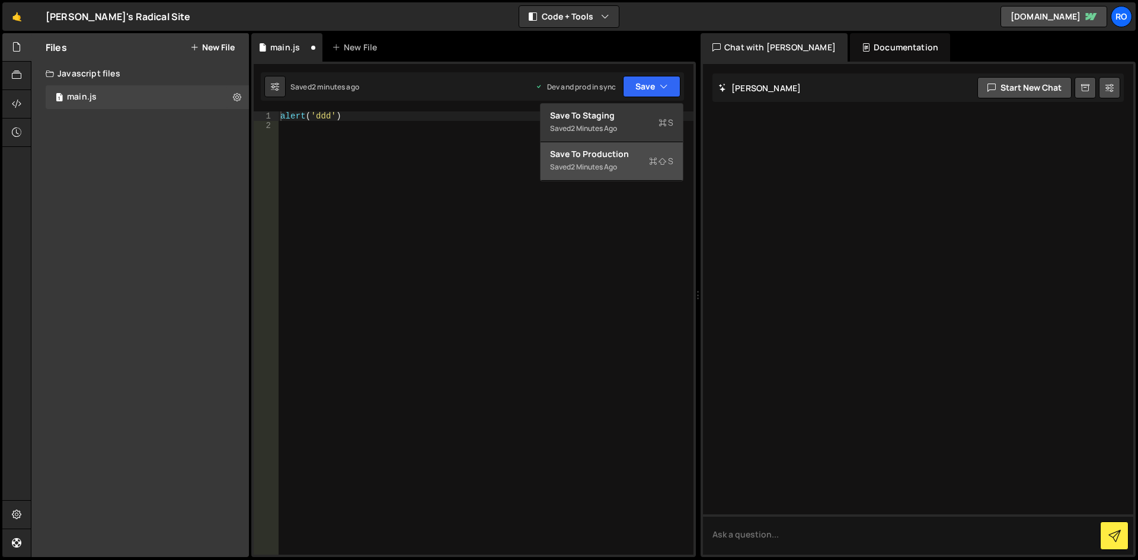
click at [618, 159] on div "Save to Production S" at bounding box center [611, 154] width 123 height 12
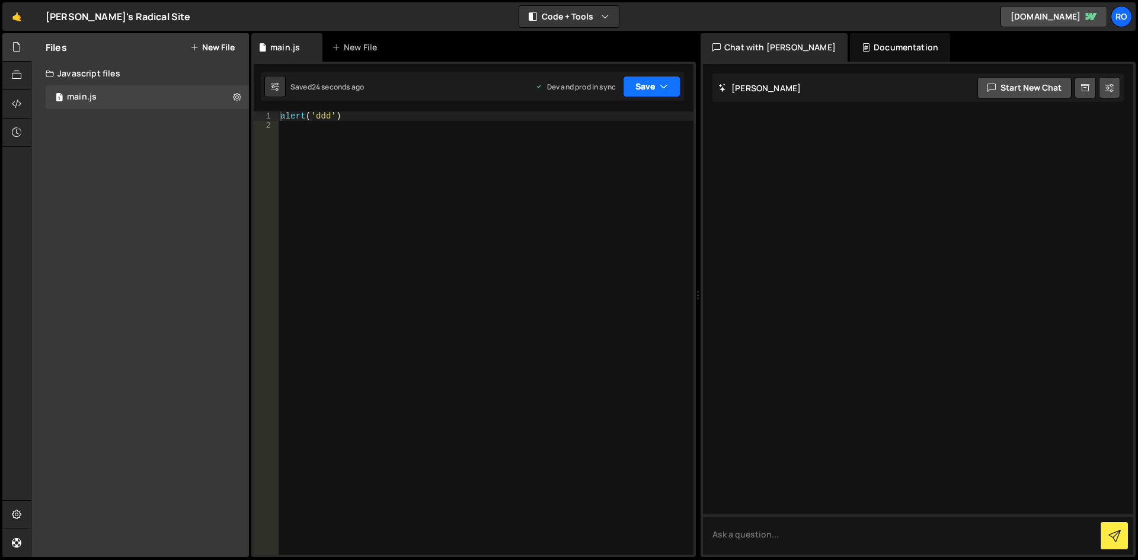
click at [670, 84] on button "Save" at bounding box center [651, 86] width 57 height 21
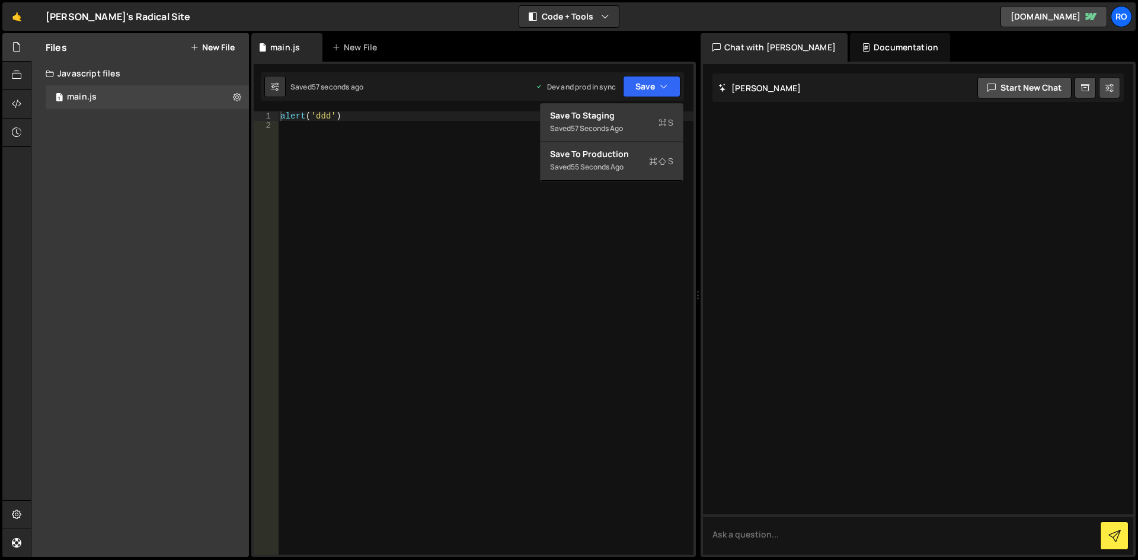
click at [583, 257] on div "alert ( 'ddd' )" at bounding box center [485, 342] width 415 height 462
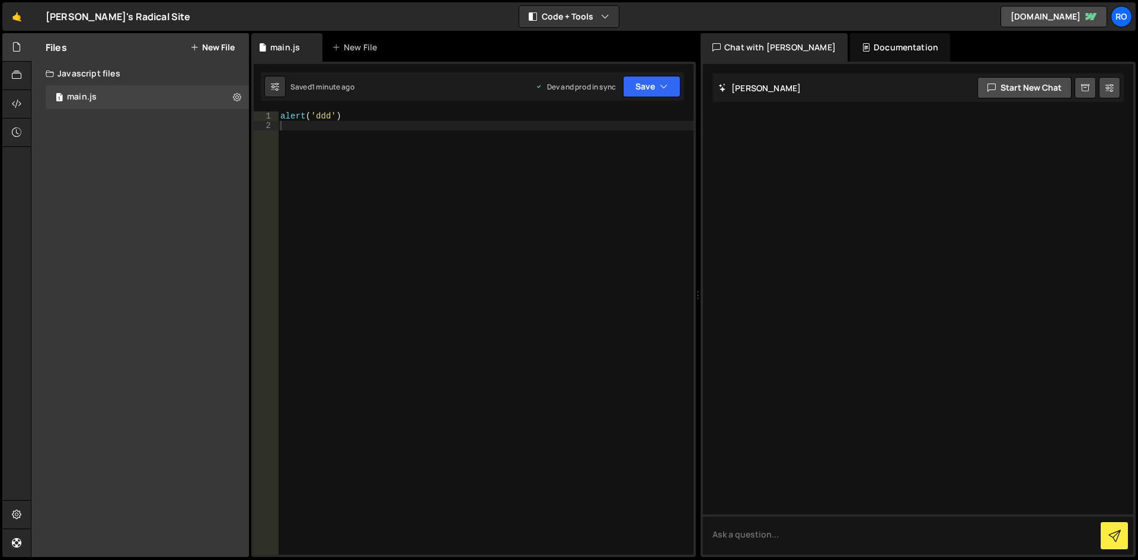
click at [328, 111] on div "1 2 console . log ( "%cThis site was built by Rootbound" , "background:blue;col…" at bounding box center [473, 309] width 444 height 495
click at [324, 116] on div "alert ( 'ddd' )" at bounding box center [485, 342] width 415 height 462
type textarea "alert('222')"
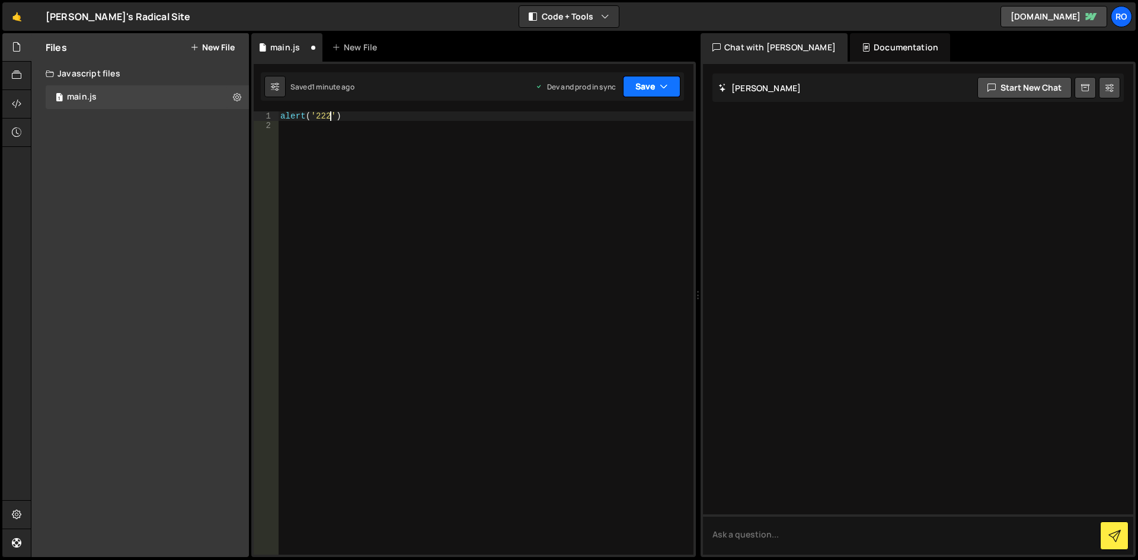
click at [666, 91] on icon "button" at bounding box center [664, 87] width 8 height 12
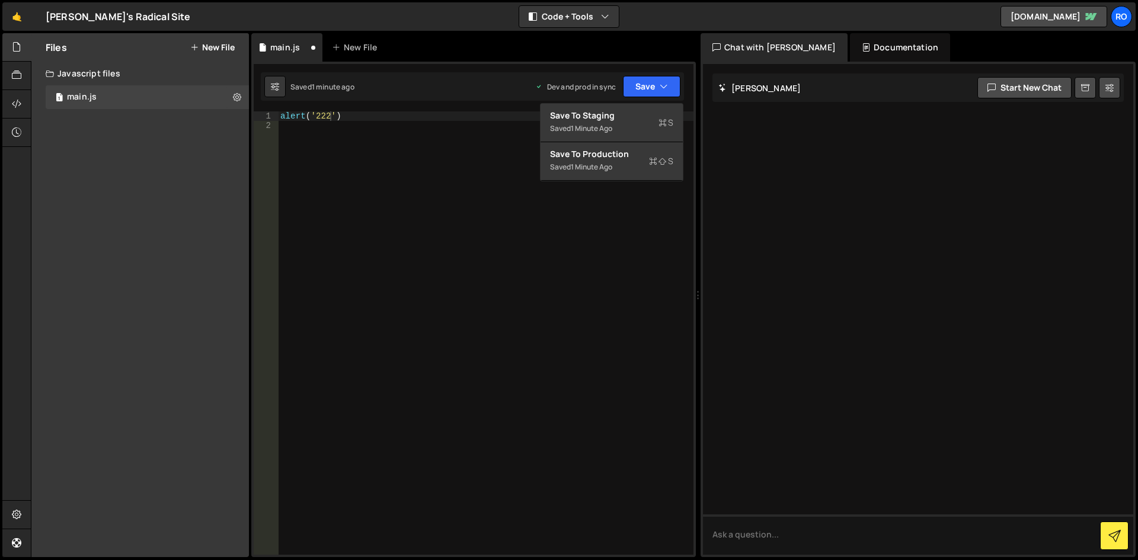
scroll to position [0, 0]
click at [546, 289] on div "alert ( '222' )" at bounding box center [485, 342] width 415 height 462
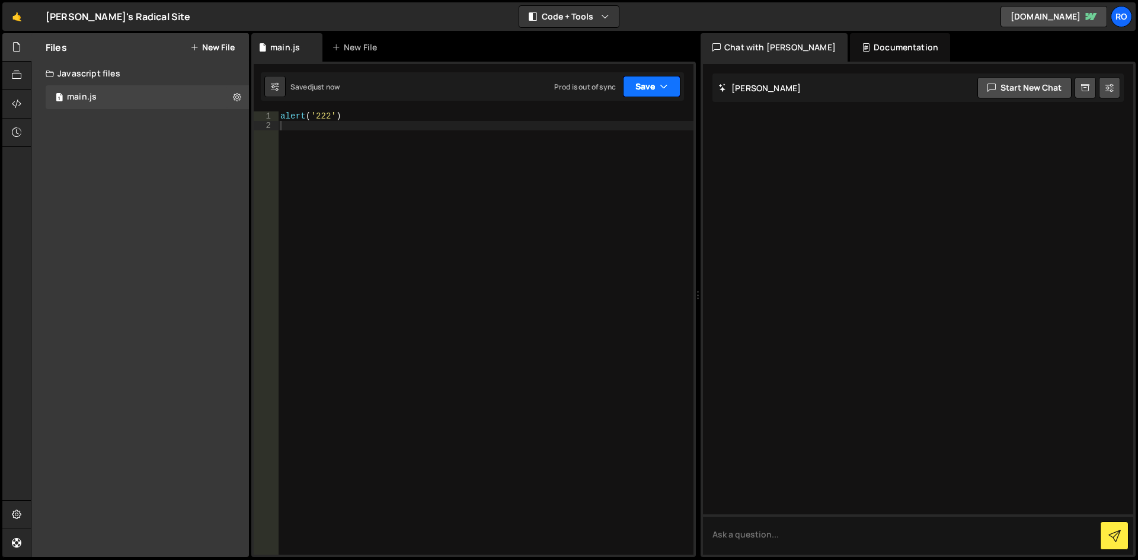
click at [668, 87] on button "Save" at bounding box center [651, 86] width 57 height 21
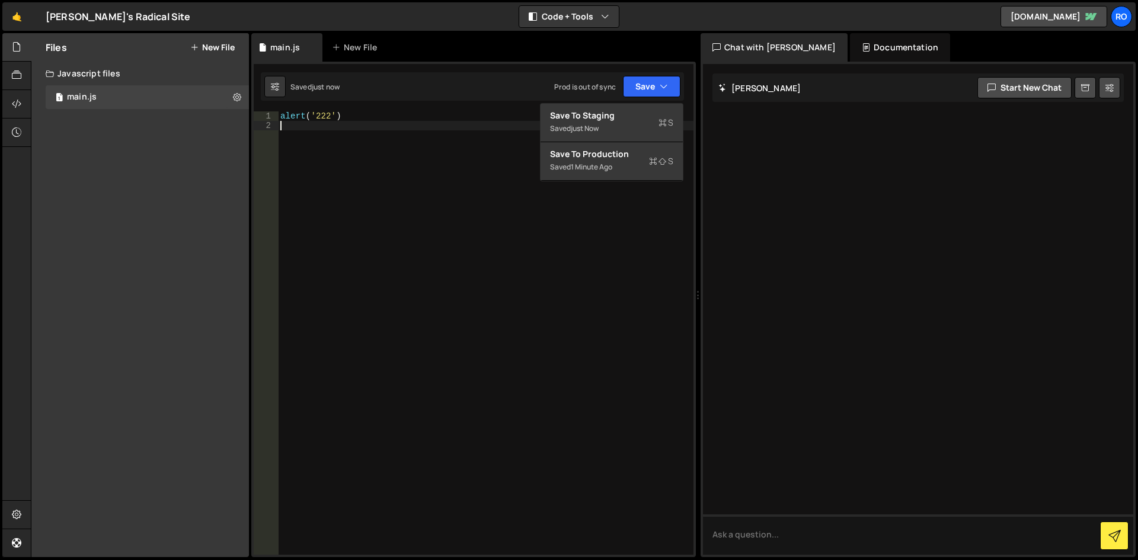
click at [604, 298] on div "alert ( '222' )" at bounding box center [485, 342] width 415 height 462
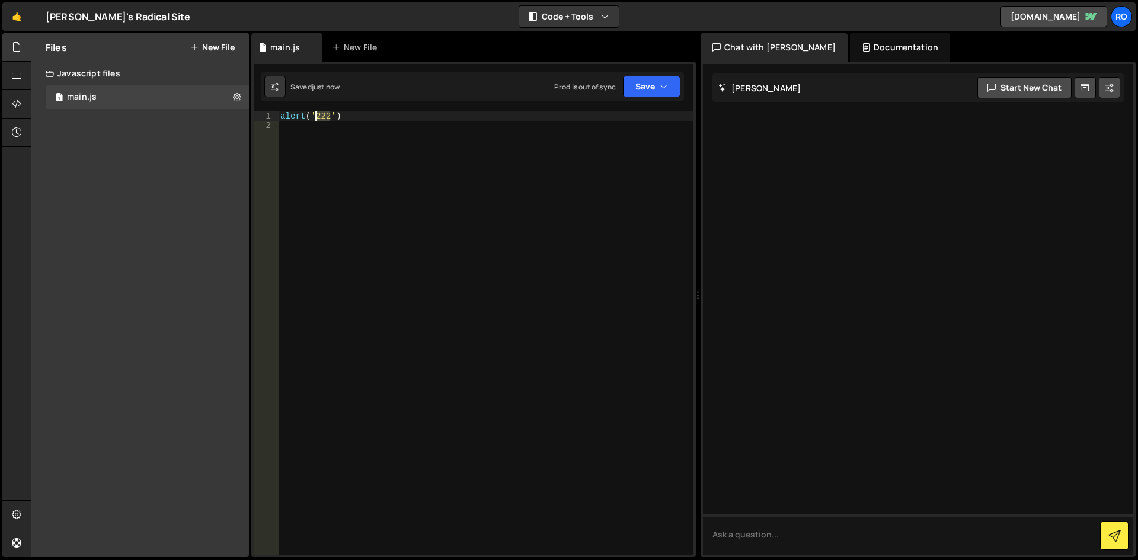
drag, startPoint x: 330, startPoint y: 114, endPoint x: 315, endPoint y: 114, distance: 14.8
click at [315, 114] on div "alert ( '222' )" at bounding box center [485, 342] width 415 height 462
type textarea "alert('223777')"
click at [15, 103] on icon at bounding box center [16, 103] width 9 height 13
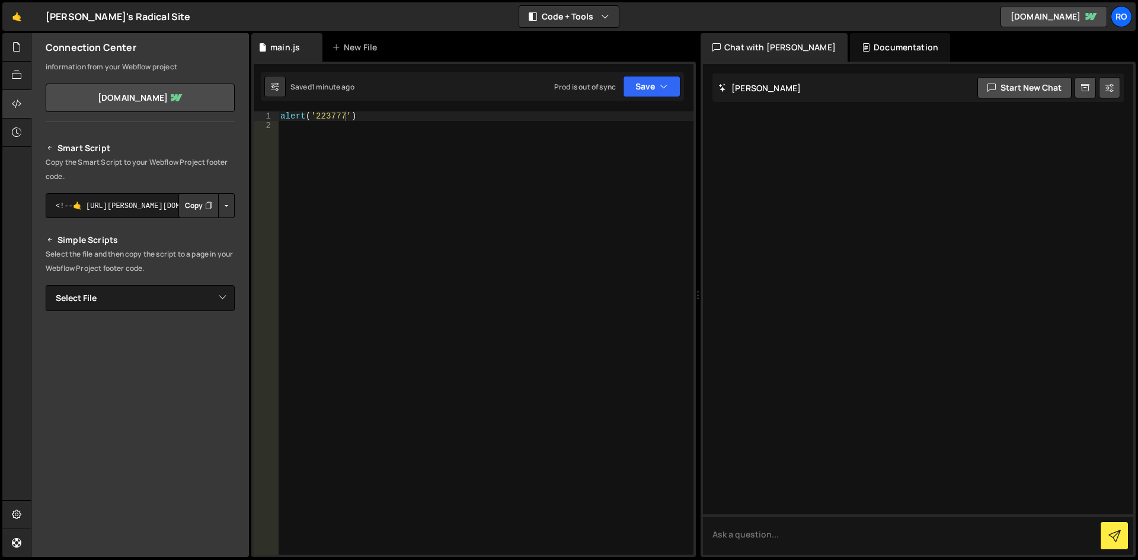
scroll to position [69, 0]
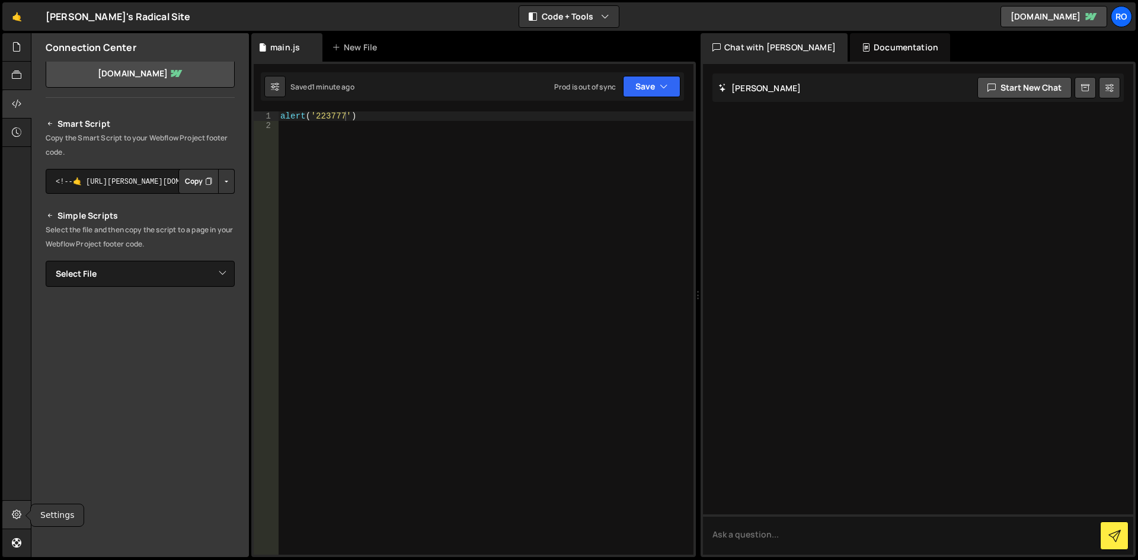
click at [20, 515] on icon at bounding box center [16, 514] width 9 height 13
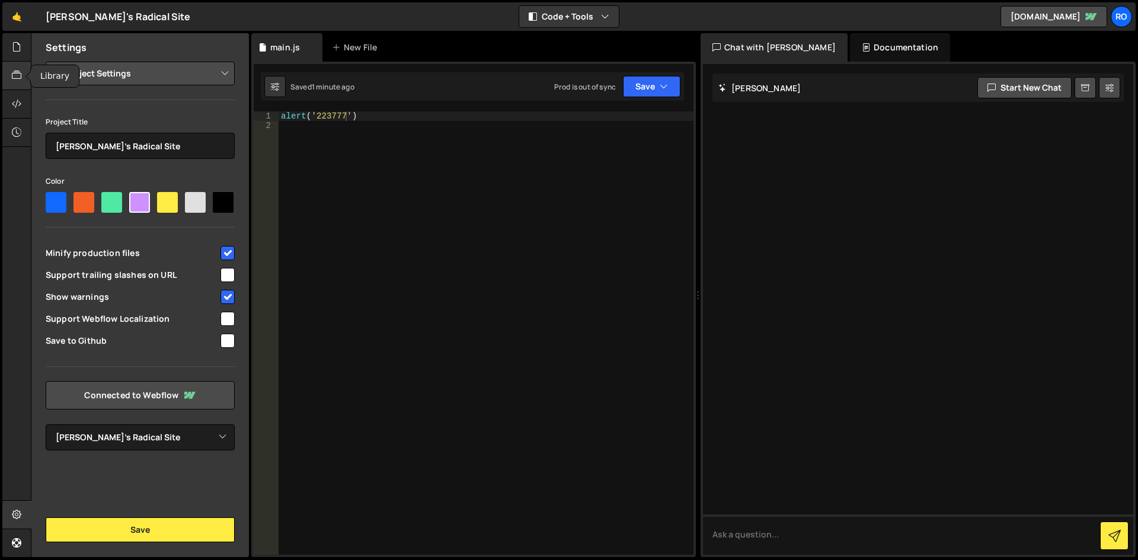
click at [21, 69] on icon at bounding box center [16, 75] width 9 height 13
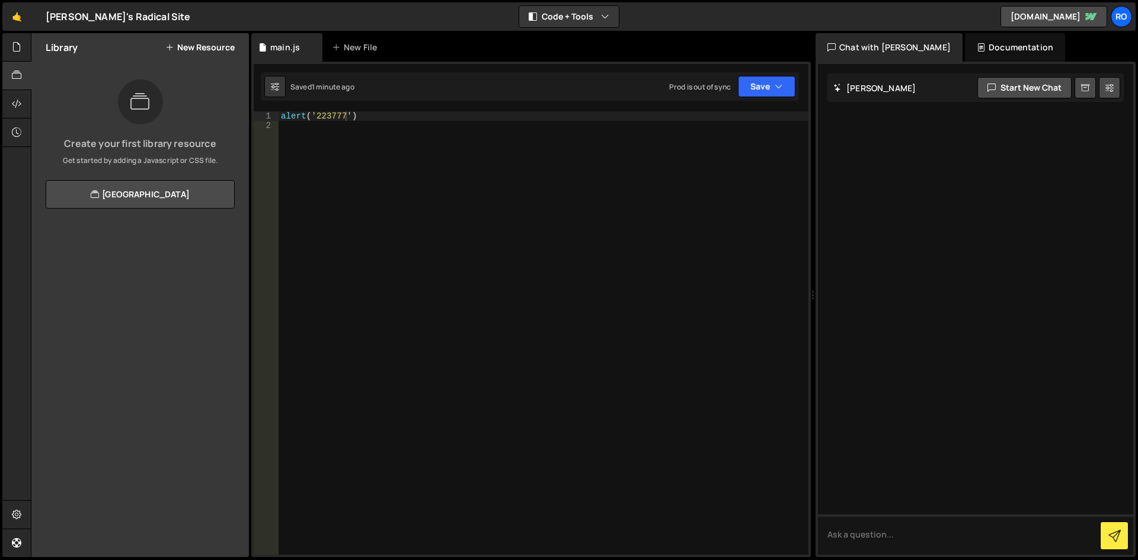
drag, startPoint x: 700, startPoint y: 311, endPoint x: 806, endPoint y: 321, distance: 106.5
click at [806, 321] on div "Files New File Create your first file Get started by starting a Javascript or C…" at bounding box center [584, 295] width 1107 height 524
click at [511, 153] on div "alert ( '223777' )" at bounding box center [544, 342] width 530 height 462
click at [410, 168] on div "alert ( '223777' )" at bounding box center [544, 342] width 530 height 462
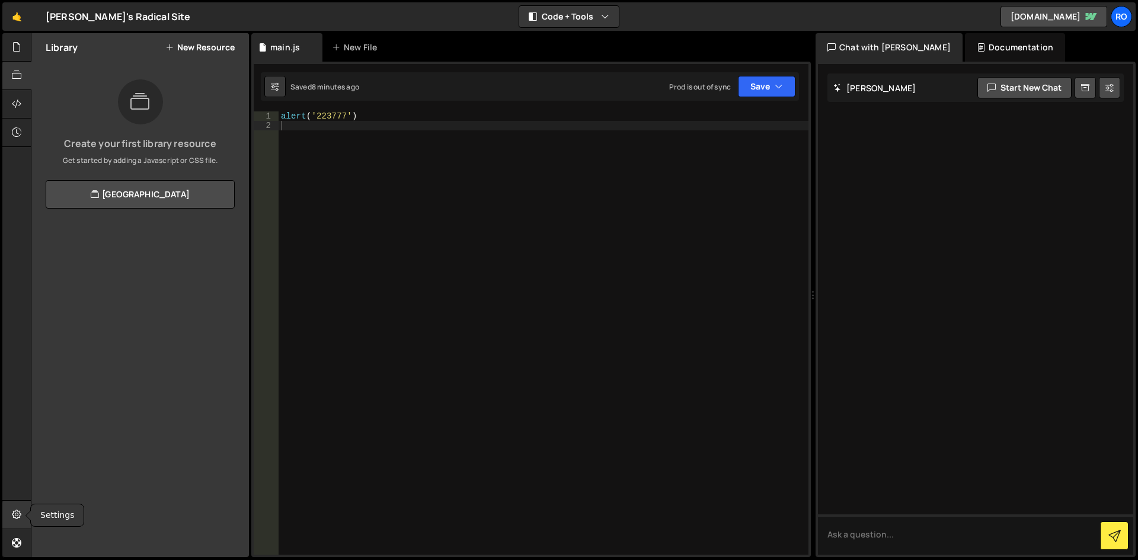
click at [19, 516] on icon at bounding box center [16, 514] width 9 height 13
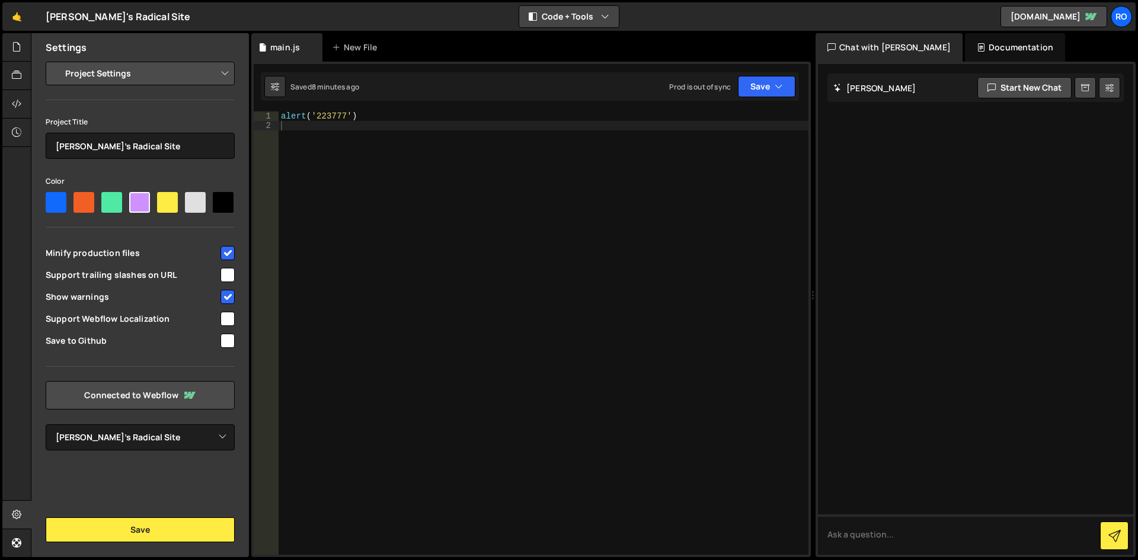
click at [597, 21] on button "Code + Tools" at bounding box center [569, 16] width 100 height 21
click at [970, 46] on div "Documentation" at bounding box center [1015, 47] width 100 height 28
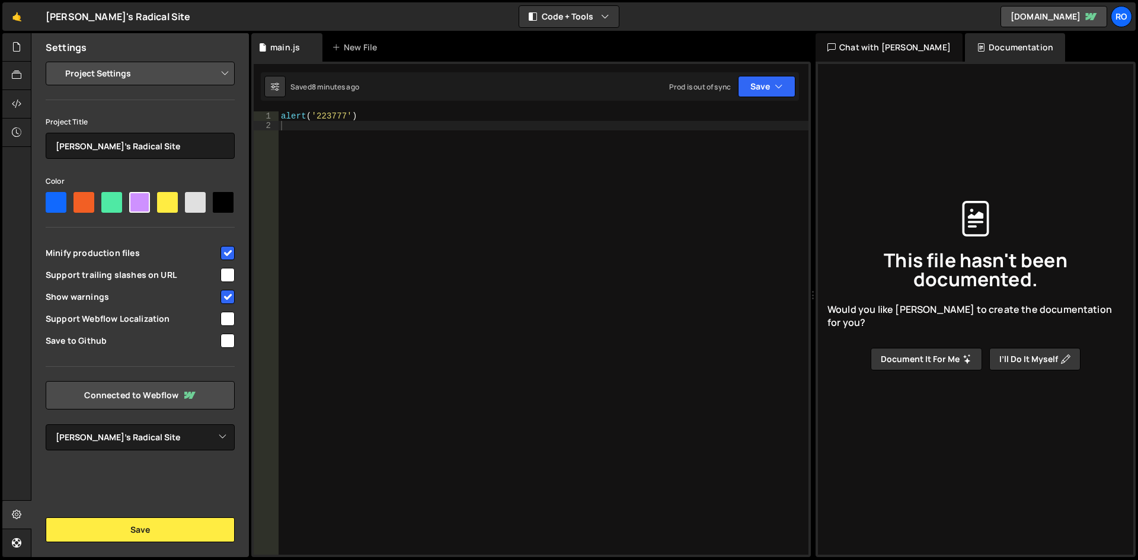
click at [867, 48] on div "Chat with [PERSON_NAME]" at bounding box center [888, 47] width 147 height 28
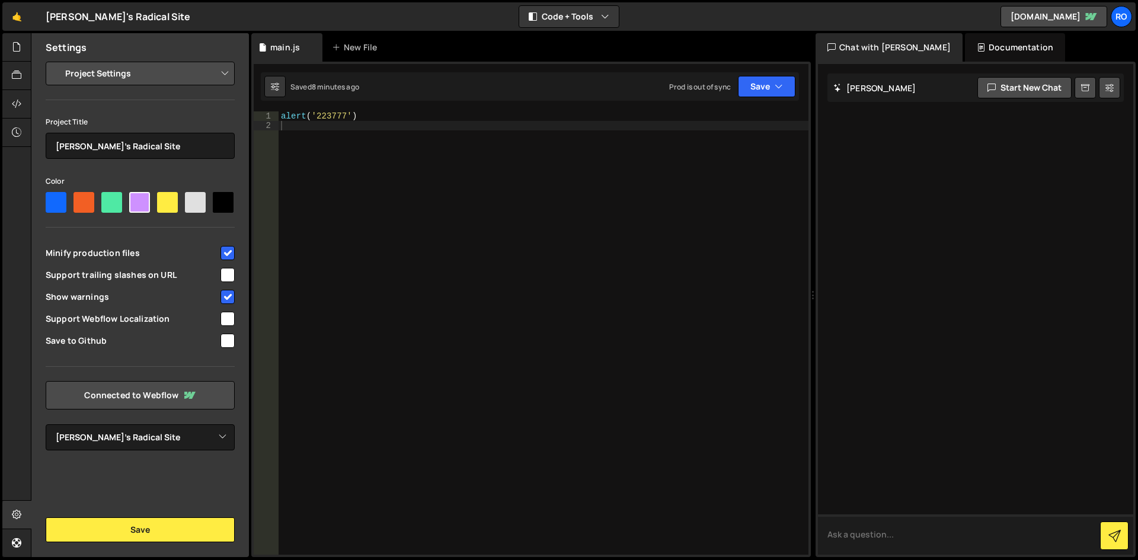
click at [889, 526] on textarea at bounding box center [975, 534] width 315 height 40
type textarea "How can I connect to VS code? I would like to use VS code."
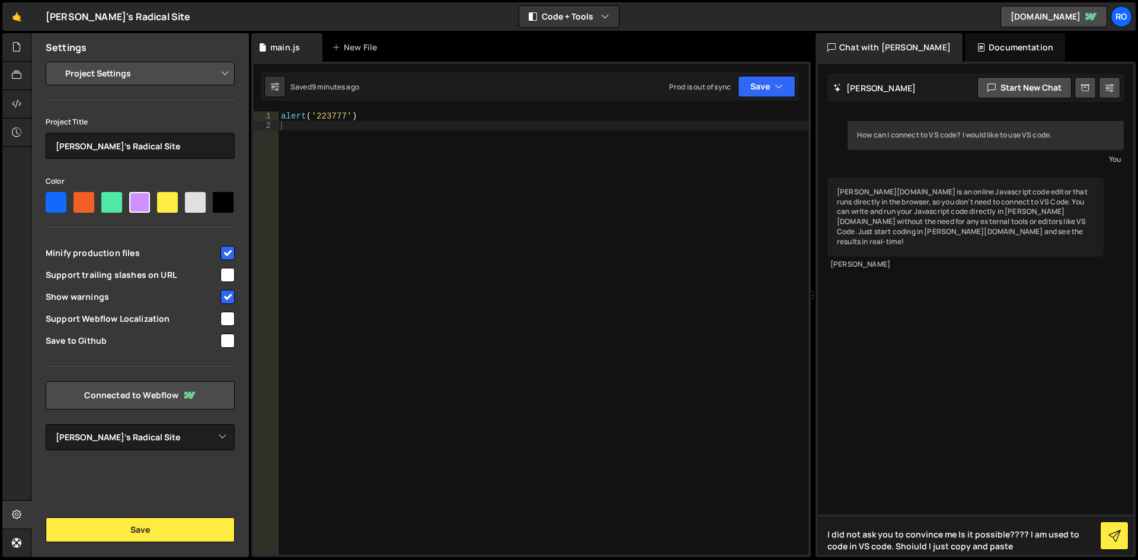
type textarea "I did not ask you to convince me Is it possible???? I am used to code in VS cod…"
